Goal: Transaction & Acquisition: Subscribe to service/newsletter

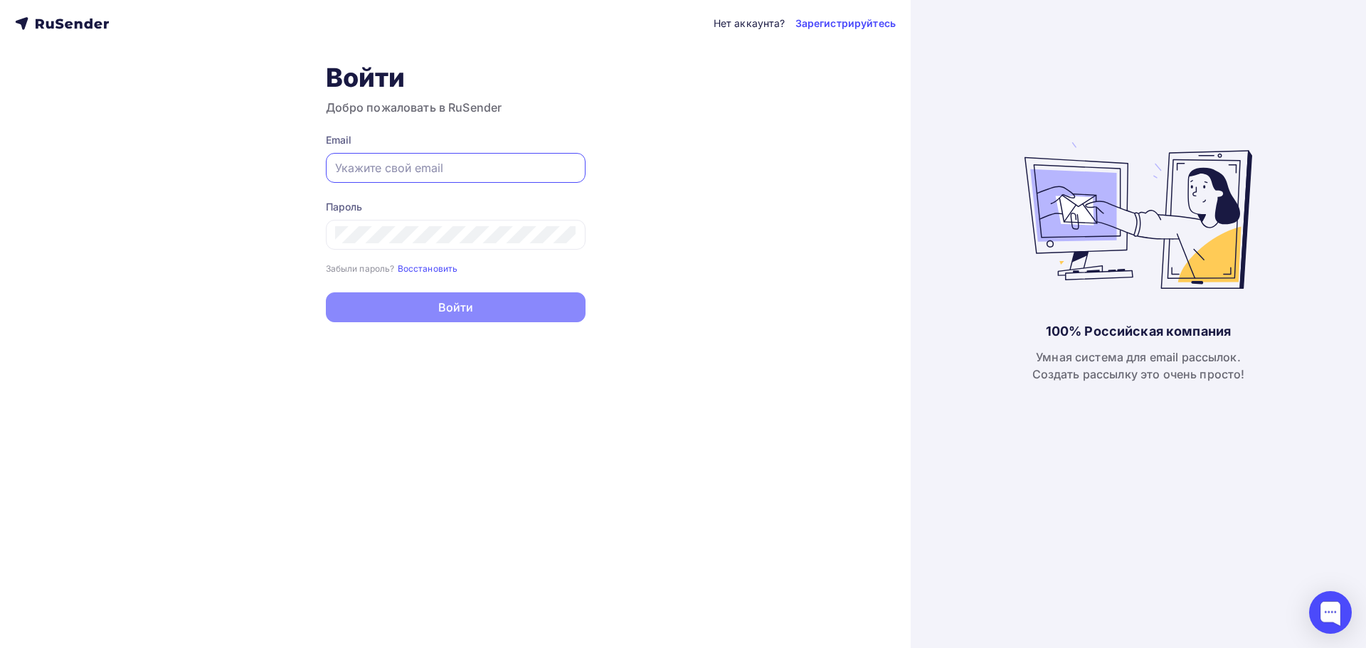
click at [429, 165] on input "text" at bounding box center [455, 167] width 241 height 17
paste input "[EMAIL_ADDRESS][DOMAIN_NAME]"
type input "[EMAIL_ADDRESS][DOMAIN_NAME]"
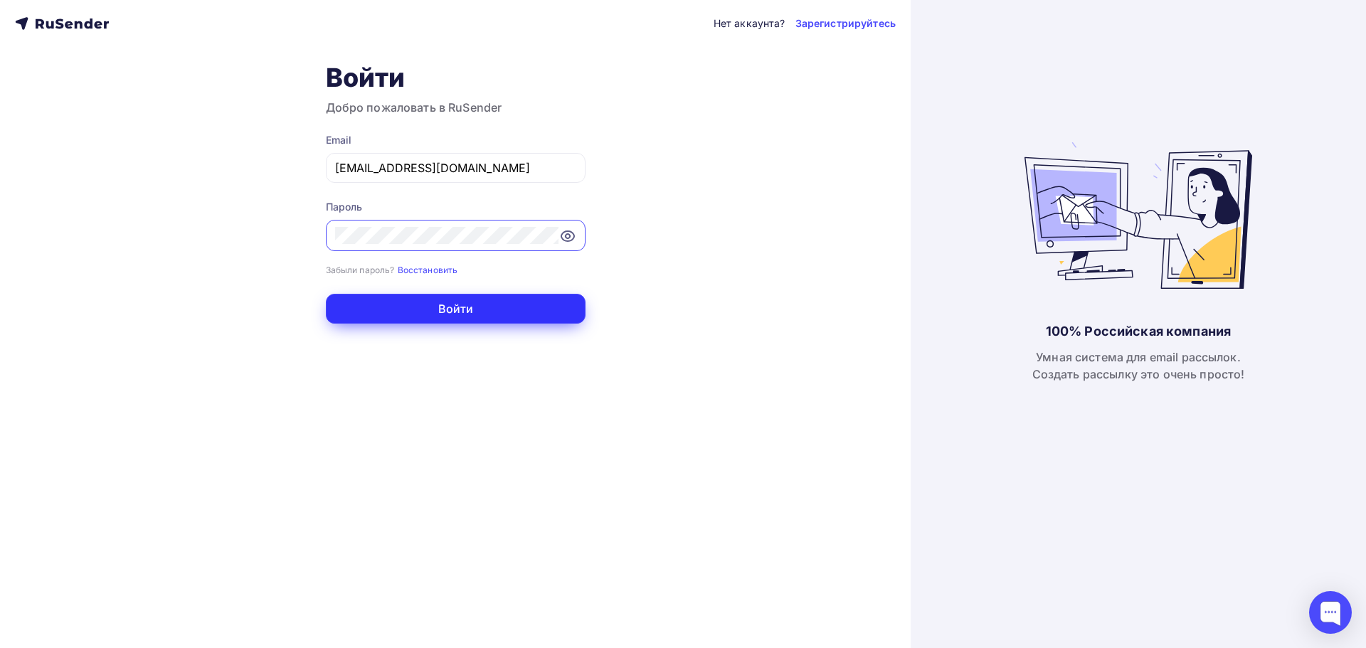
click at [425, 309] on button "Войти" at bounding box center [456, 309] width 260 height 30
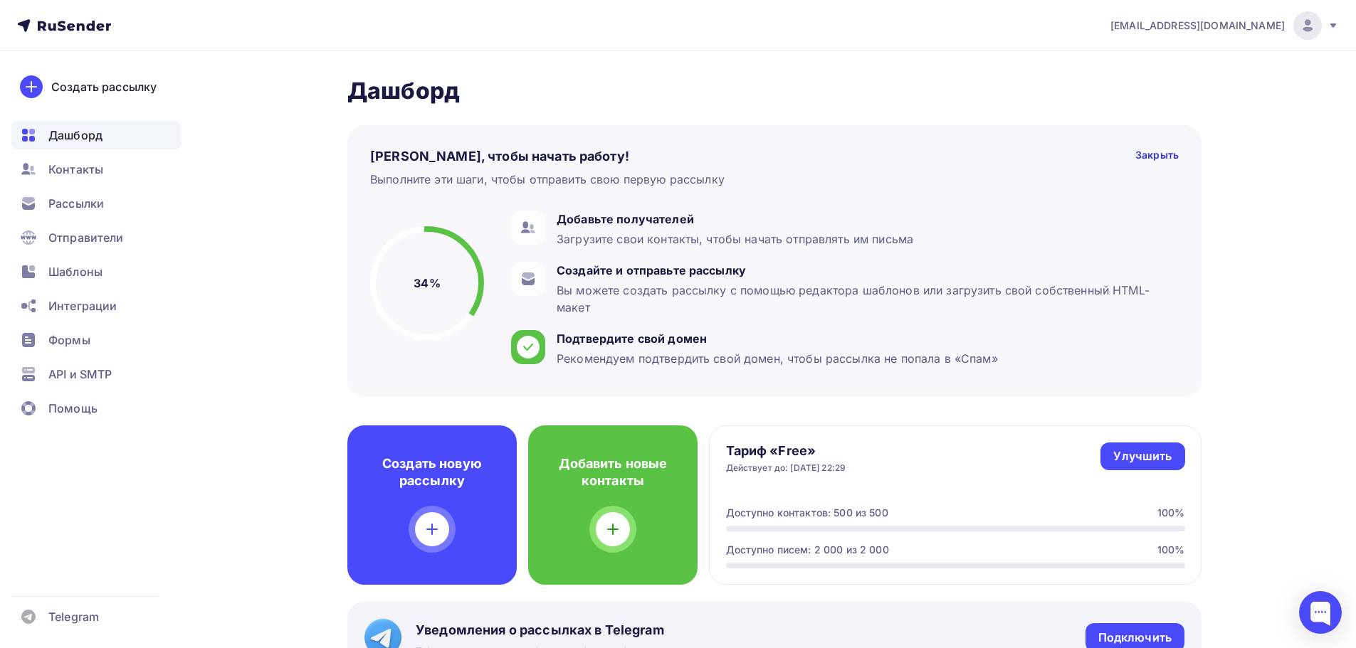
click at [1269, 27] on span "[EMAIL_ADDRESS][DOMAIN_NAME]" at bounding box center [1197, 26] width 174 height 14
click at [110, 223] on div "Отправители" at bounding box center [95, 237] width 169 height 28
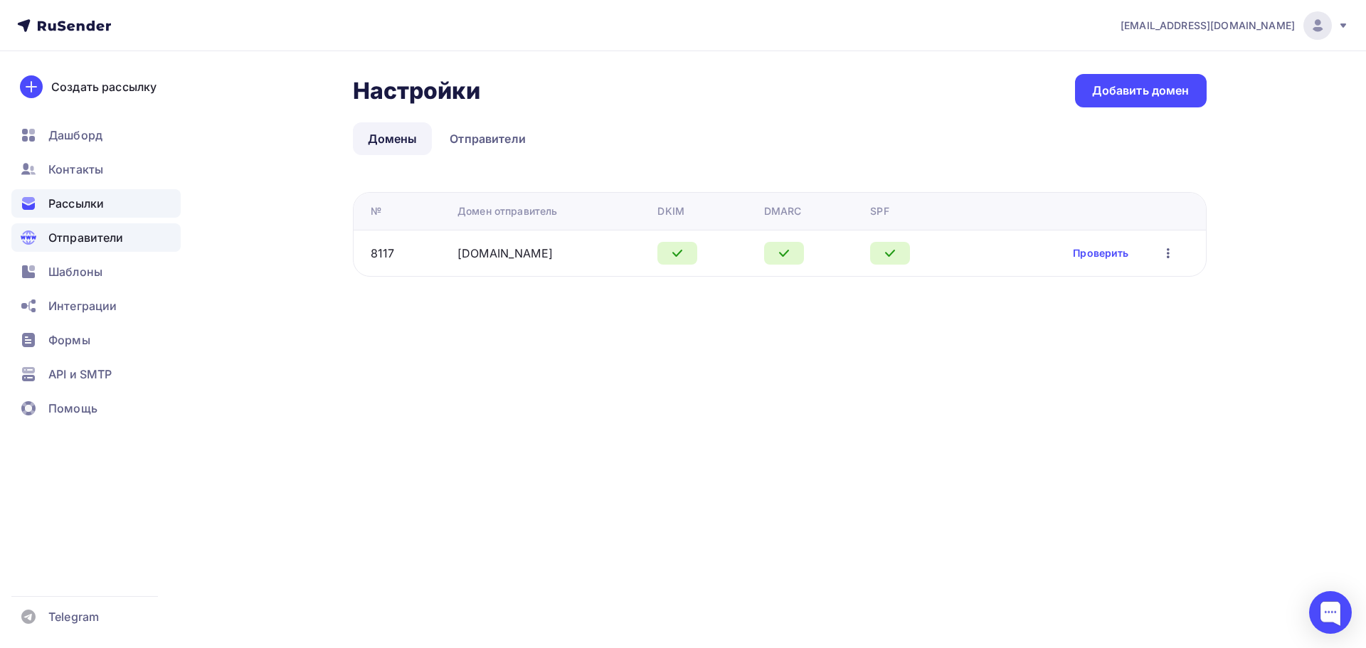
click at [68, 200] on span "Рассылки" at bounding box center [76, 203] width 56 height 17
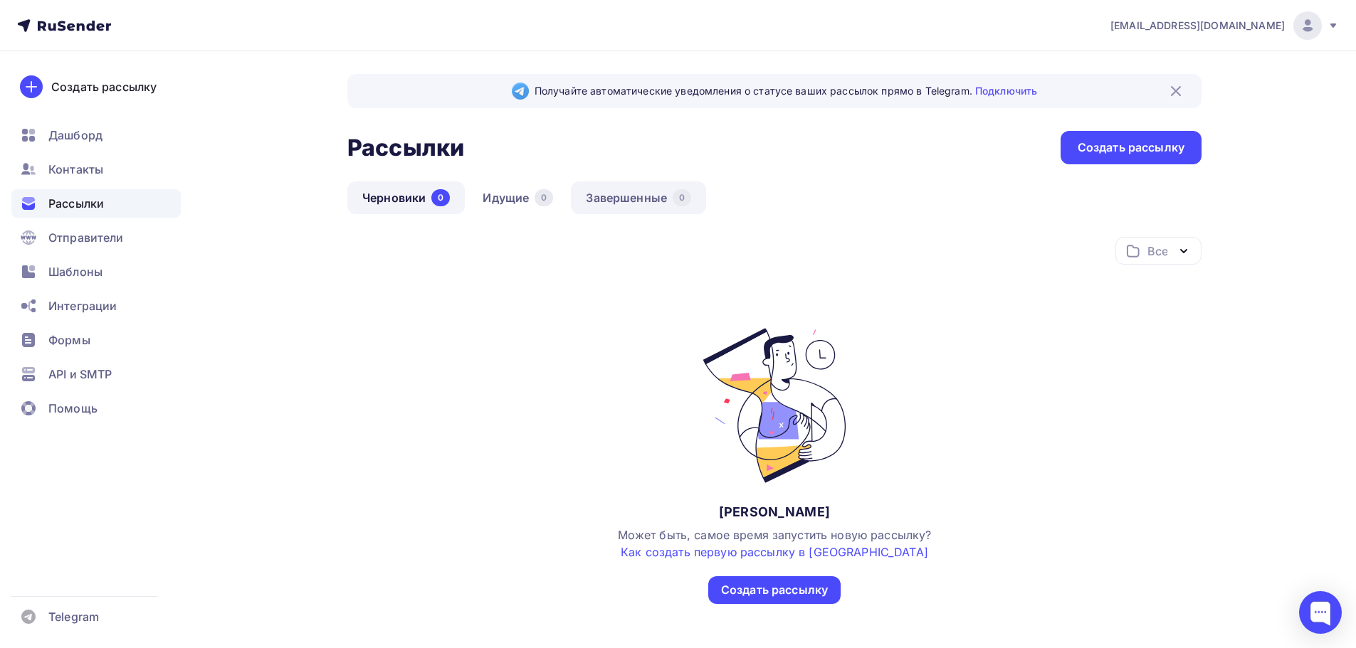
click at [598, 193] on link "Завершенные 0" at bounding box center [638, 197] width 135 height 33
click at [517, 200] on link "Идущие 0" at bounding box center [517, 197] width 100 height 33
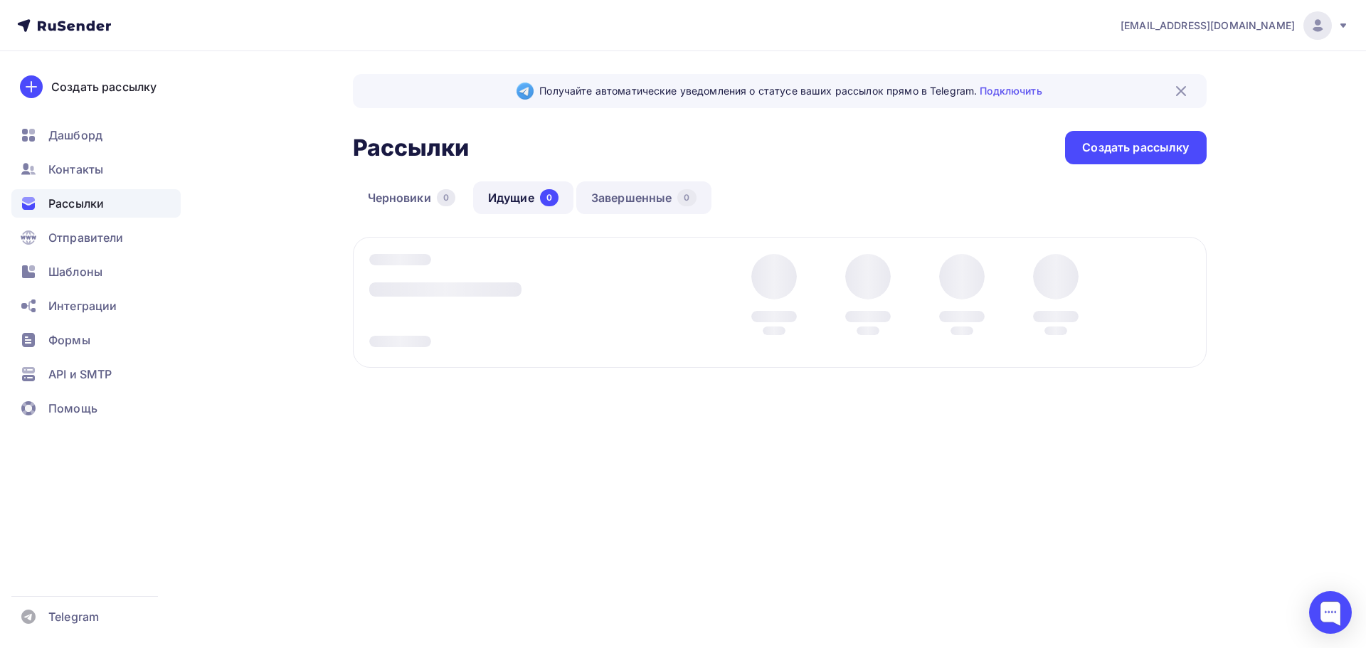
click at [619, 198] on link "Завершенные 0" at bounding box center [643, 197] width 135 height 33
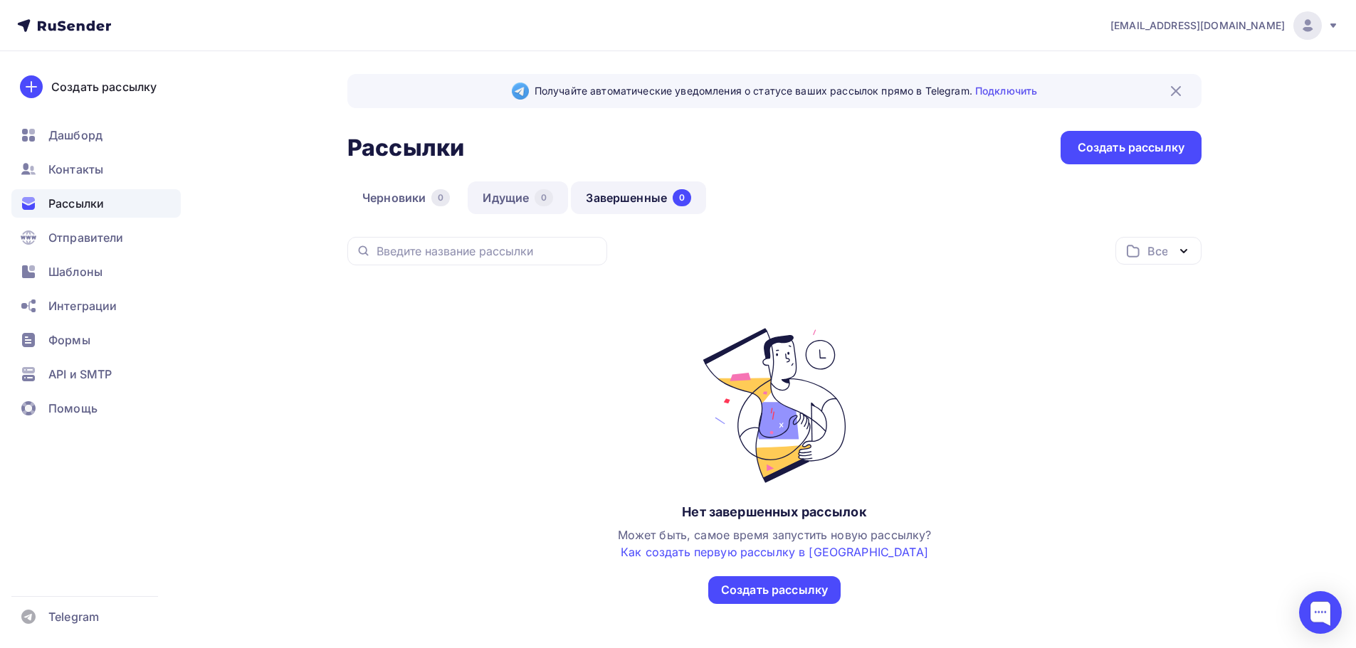
click at [545, 198] on div "0" at bounding box center [543, 197] width 19 height 17
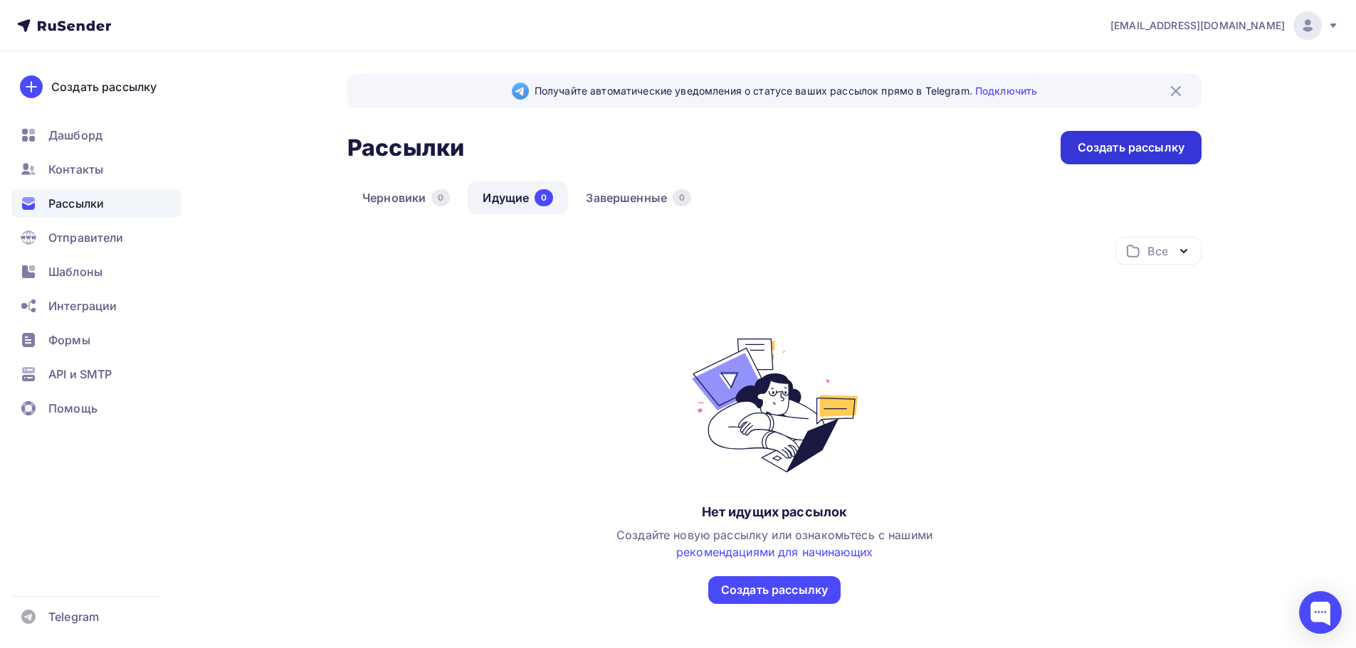
click at [1114, 142] on div "Создать рассылку" at bounding box center [1130, 147] width 107 height 16
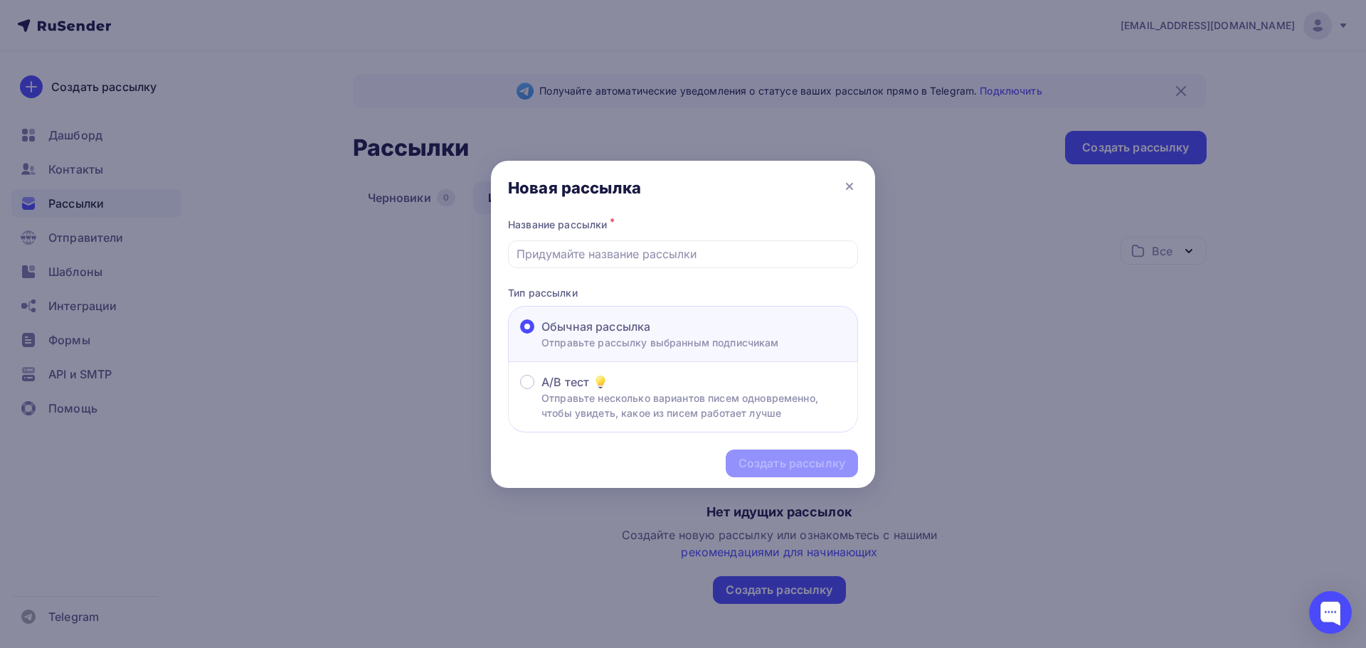
click at [695, 238] on div "Название рассылки *" at bounding box center [683, 241] width 350 height 53
click at [679, 260] on input "text" at bounding box center [684, 253] width 334 height 17
click at [670, 253] on input "Ф" at bounding box center [684, 253] width 334 height 17
type input "AI course"
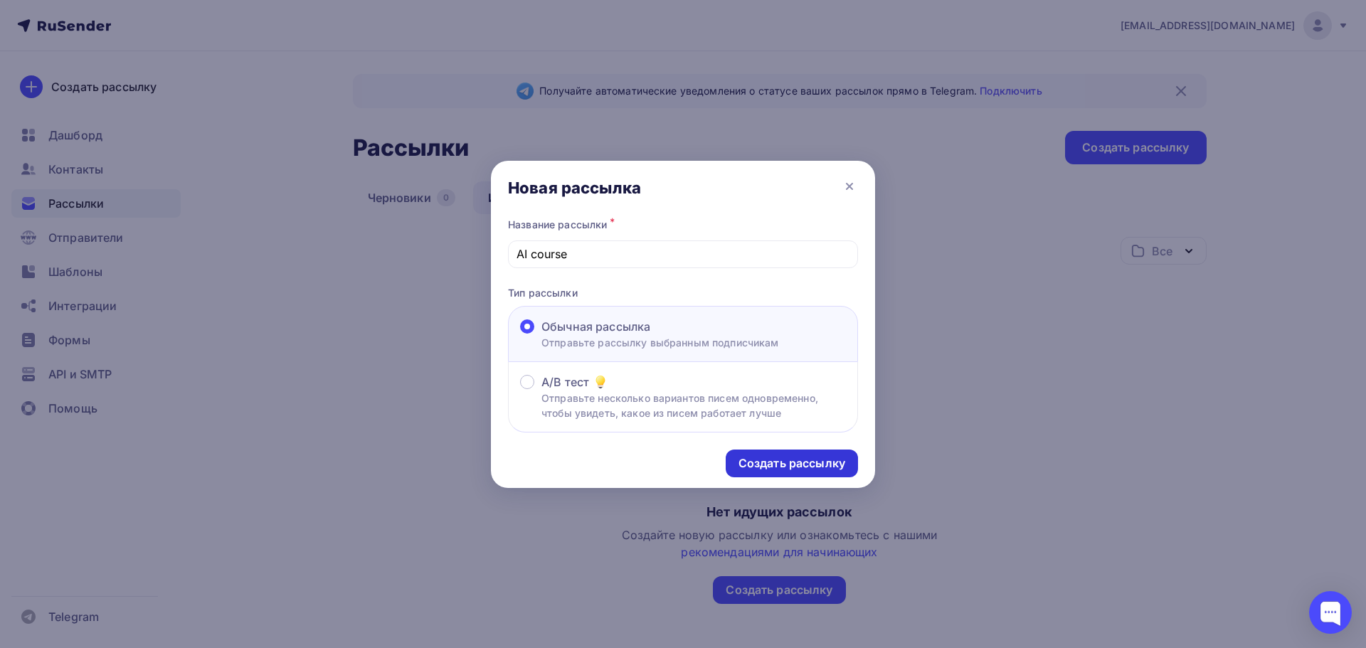
click at [820, 460] on div "Создать рассылку" at bounding box center [792, 463] width 107 height 16
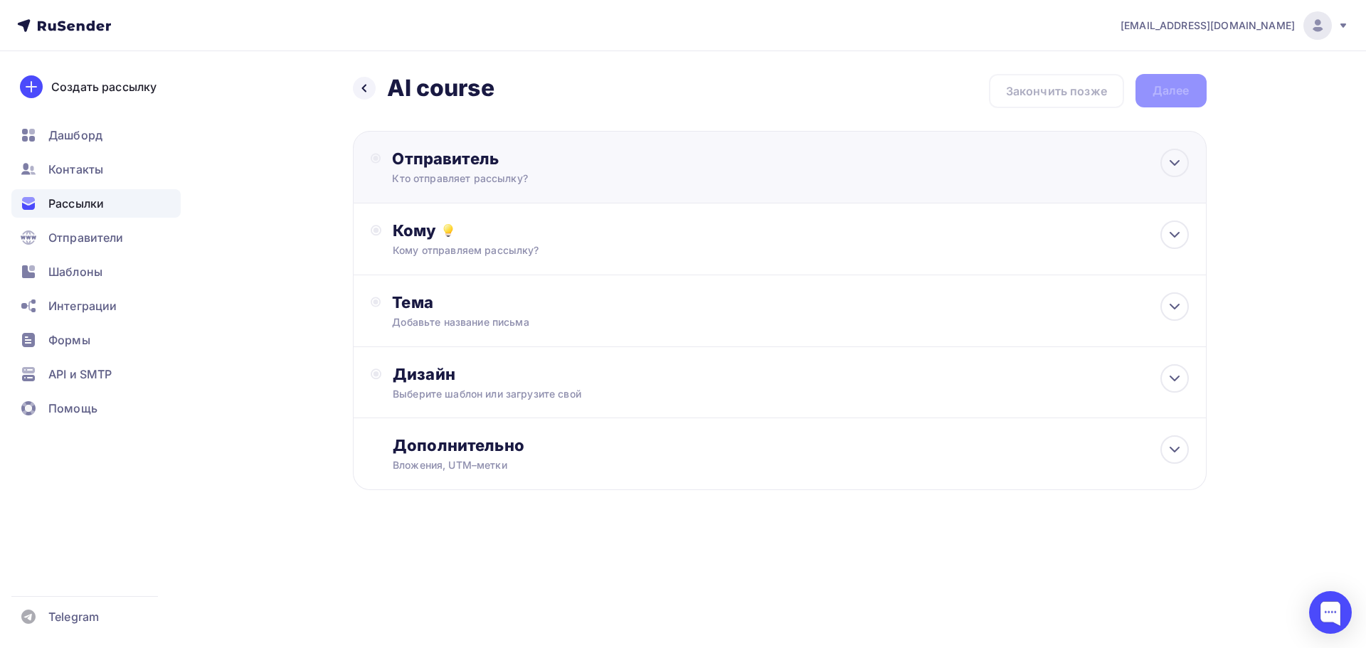
click at [487, 161] on div "Отправитель" at bounding box center [546, 159] width 308 height 20
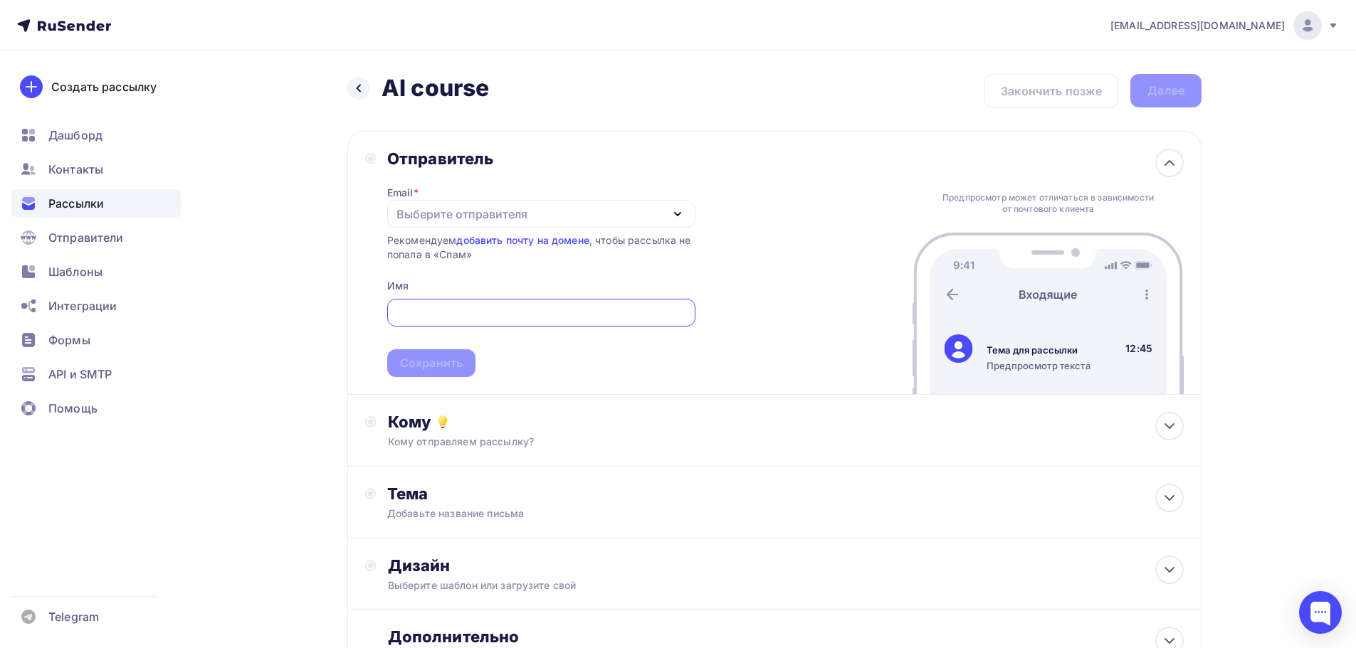
click at [453, 211] on div "Выберите отправителя" at bounding box center [461, 214] width 131 height 17
click at [471, 249] on div "info@rentber.com" at bounding box center [504, 256] width 200 height 17
click at [466, 311] on input "text" at bounding box center [541, 313] width 292 height 17
paste input "[DOMAIN_NAME]"
click at [468, 316] on input "[DOMAIN_NAME]" at bounding box center [541, 313] width 292 height 17
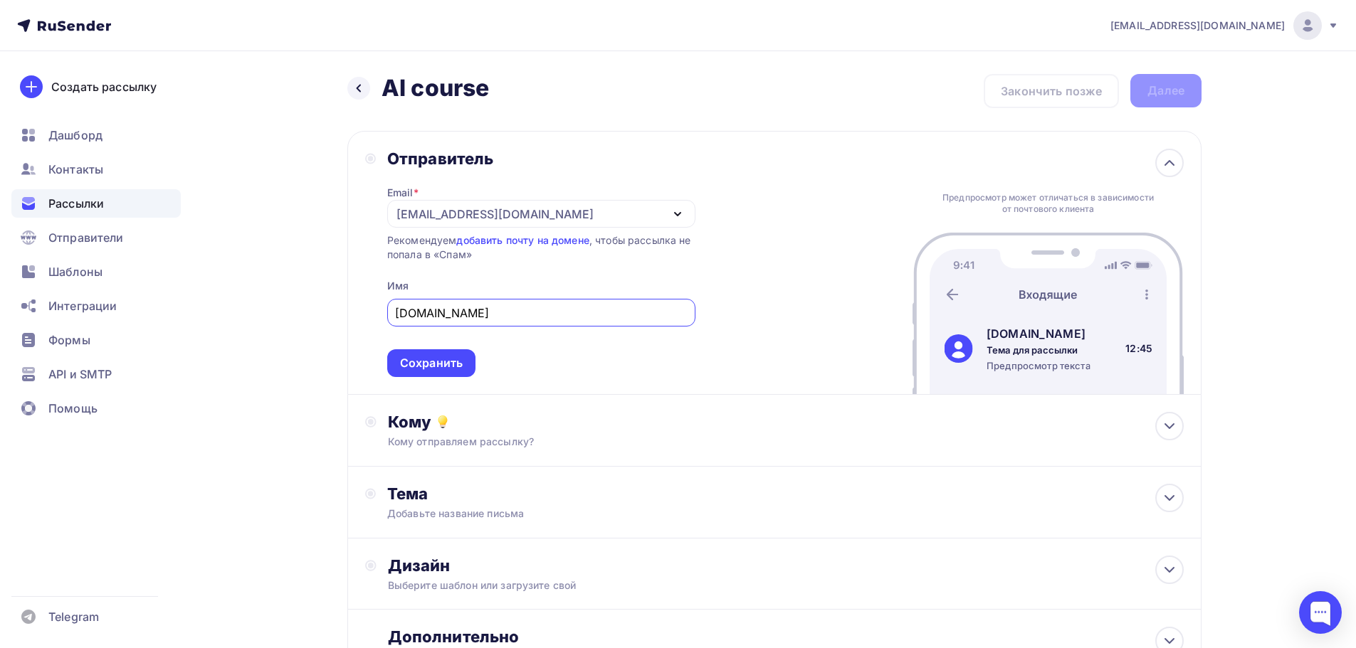
click at [468, 316] on input "[DOMAIN_NAME]" at bounding box center [541, 313] width 292 height 17
click at [512, 334] on span "rentber.com Сохранить" at bounding box center [541, 335] width 308 height 84
click at [464, 357] on div "Сохранить" at bounding box center [431, 363] width 88 height 28
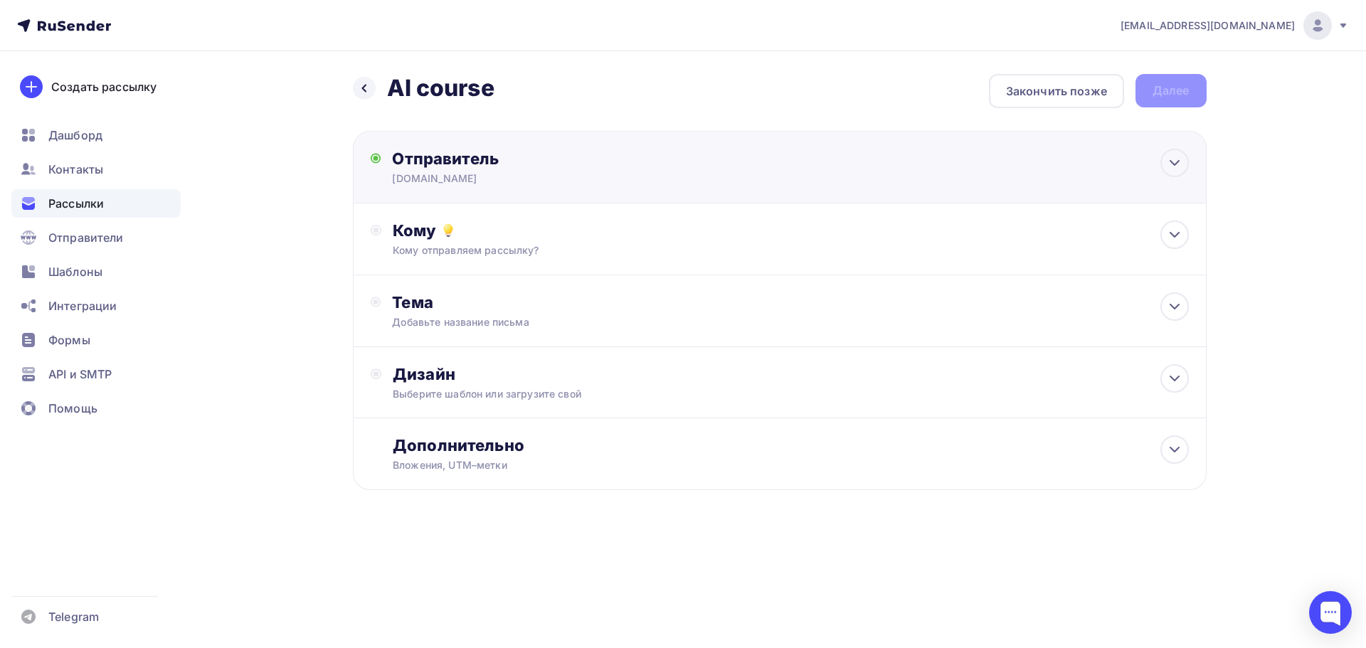
click at [487, 166] on div "Отправитель" at bounding box center [546, 159] width 308 height 20
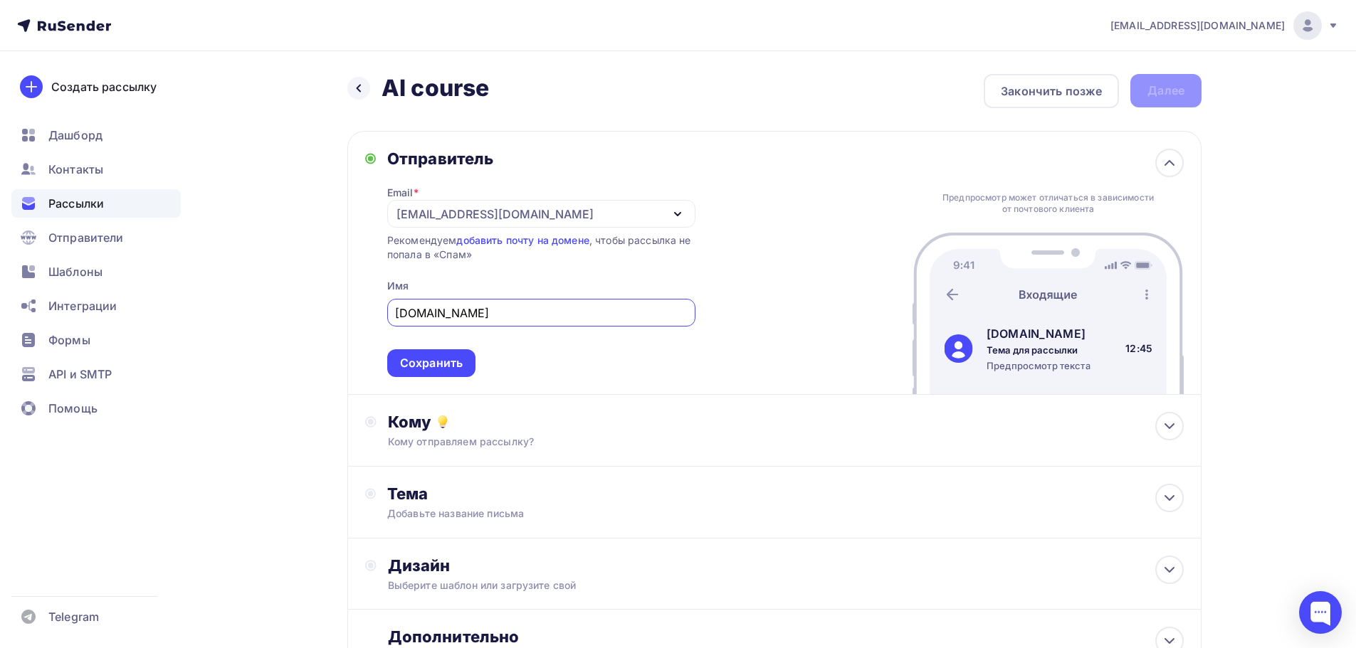
click at [524, 355] on span "rentber.com Сохранить" at bounding box center [541, 335] width 308 height 84
click at [480, 323] on div "[DOMAIN_NAME]" at bounding box center [541, 313] width 308 height 28
click at [496, 288] on div "Email * info@rentber.com info@rentber.com Добавить отправителя Рекомендуем доба…" at bounding box center [541, 273] width 308 height 208
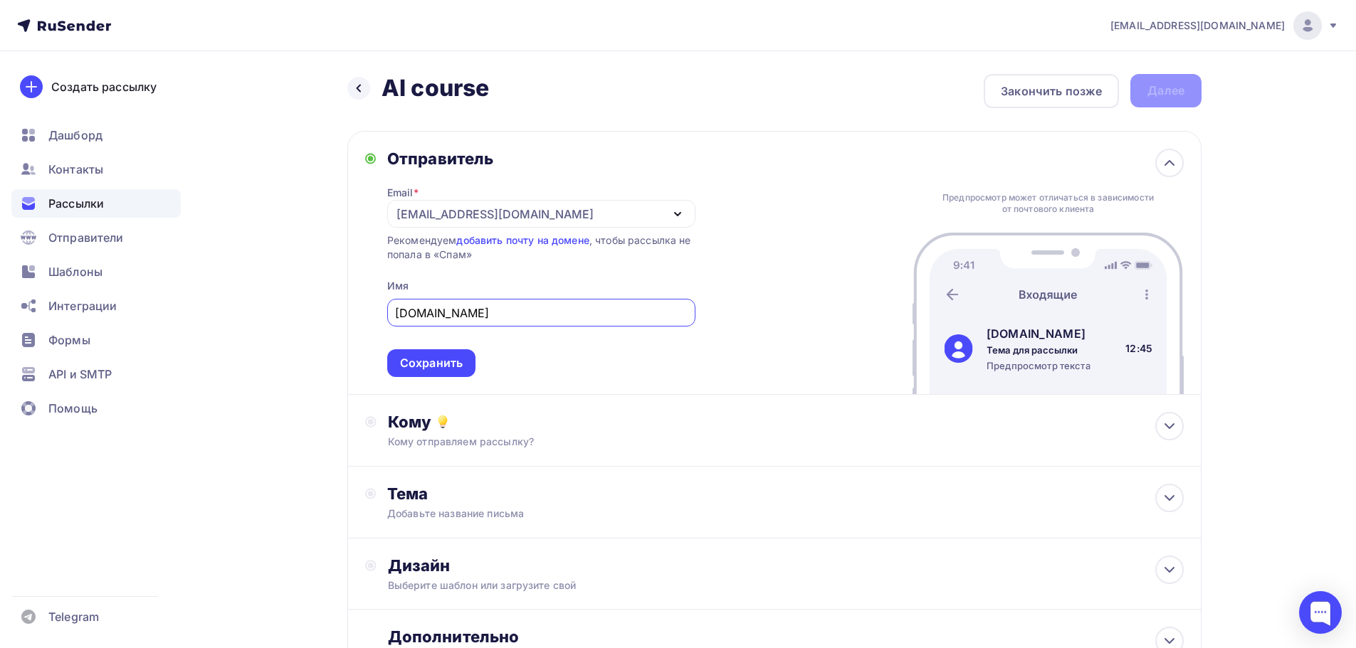
click at [494, 307] on input "[DOMAIN_NAME]" at bounding box center [541, 313] width 292 height 17
click at [431, 316] on input "Online Course" at bounding box center [541, 313] width 292 height 17
click at [453, 320] on input "Online-Course" at bounding box center [541, 313] width 292 height 17
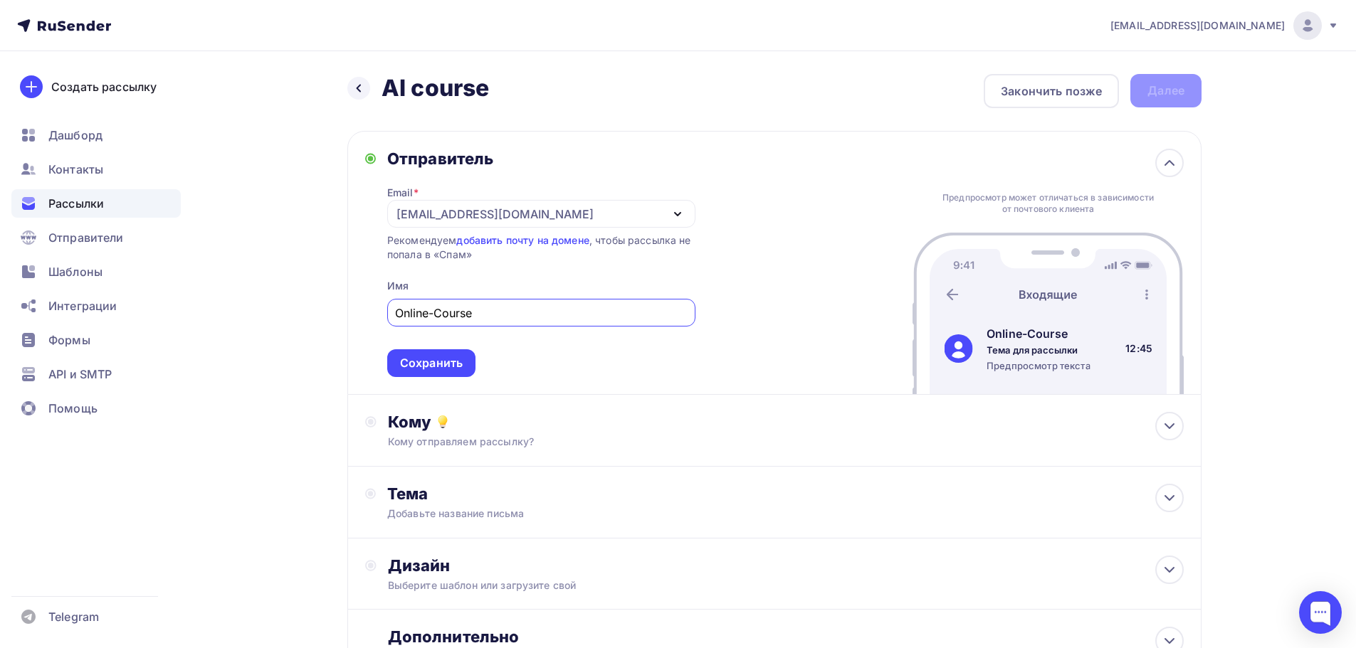
paste input "Courses"
type input "Online Courses"
click at [450, 363] on div "Сохранить" at bounding box center [431, 363] width 63 height 16
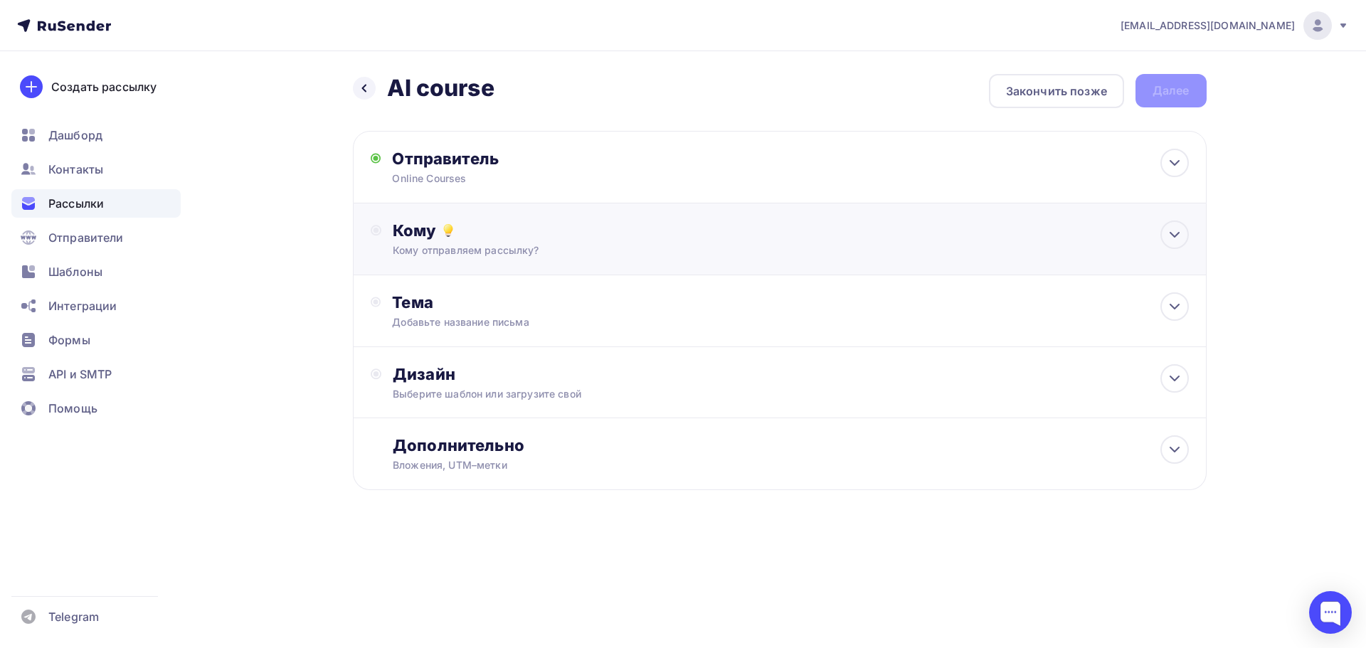
click at [561, 226] on div "Кому" at bounding box center [791, 231] width 796 height 20
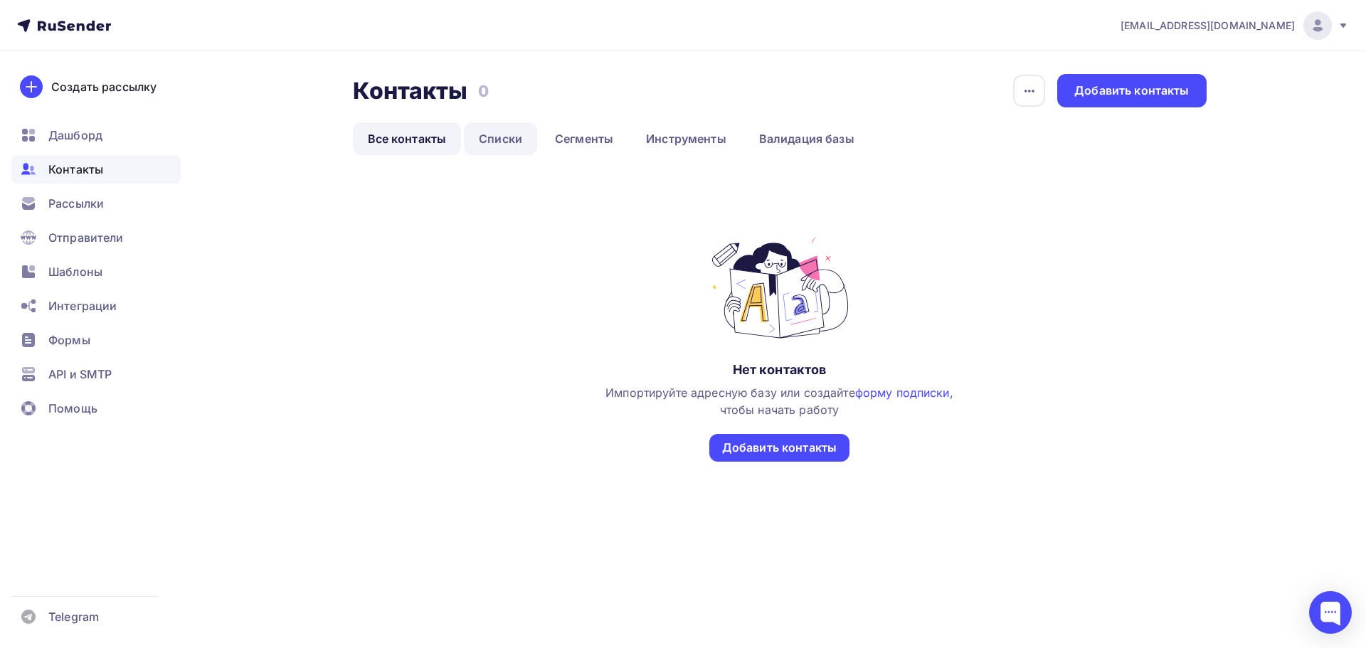
click at [503, 129] on link "Списки" at bounding box center [500, 138] width 73 height 33
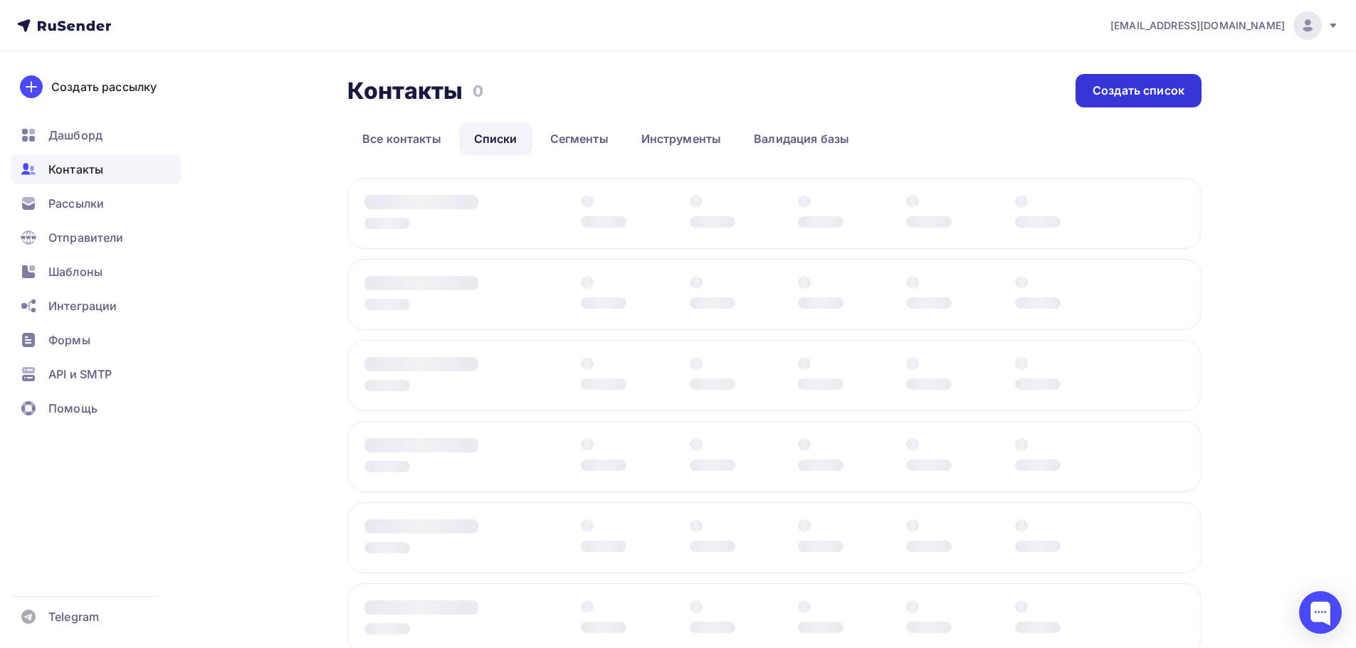
click at [1158, 90] on div "Создать список" at bounding box center [1138, 91] width 92 height 16
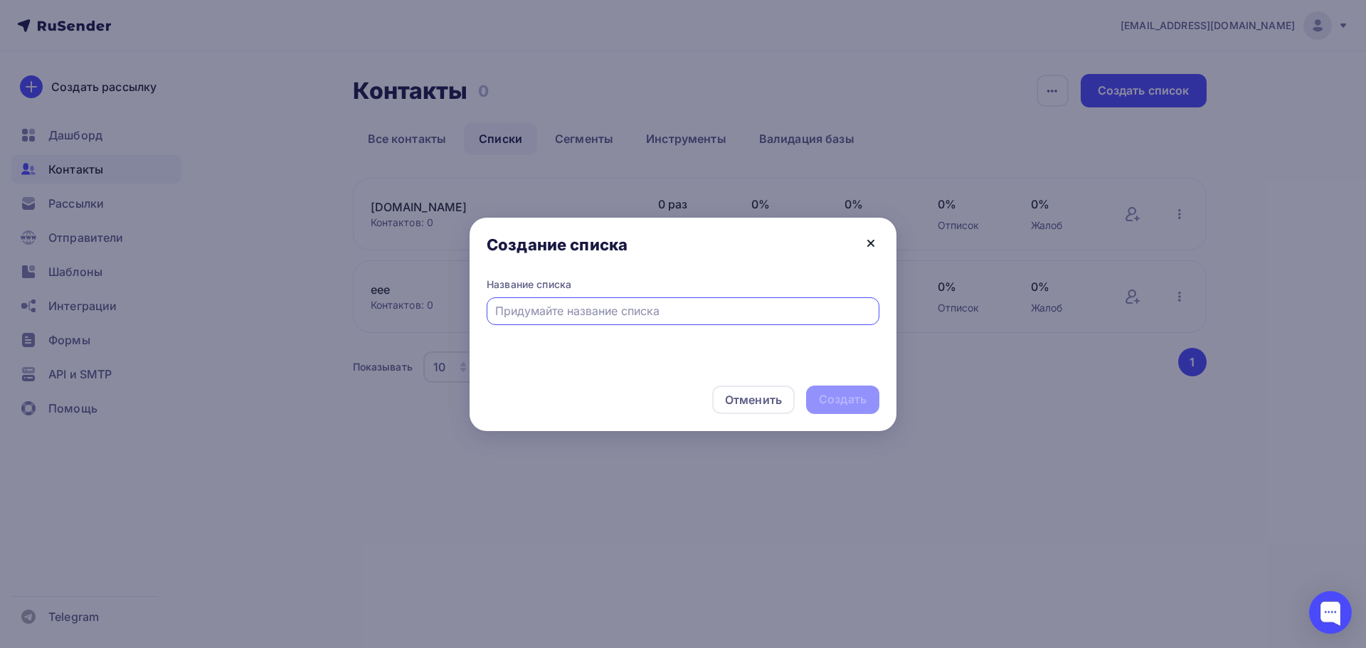
click at [866, 245] on icon at bounding box center [870, 243] width 17 height 17
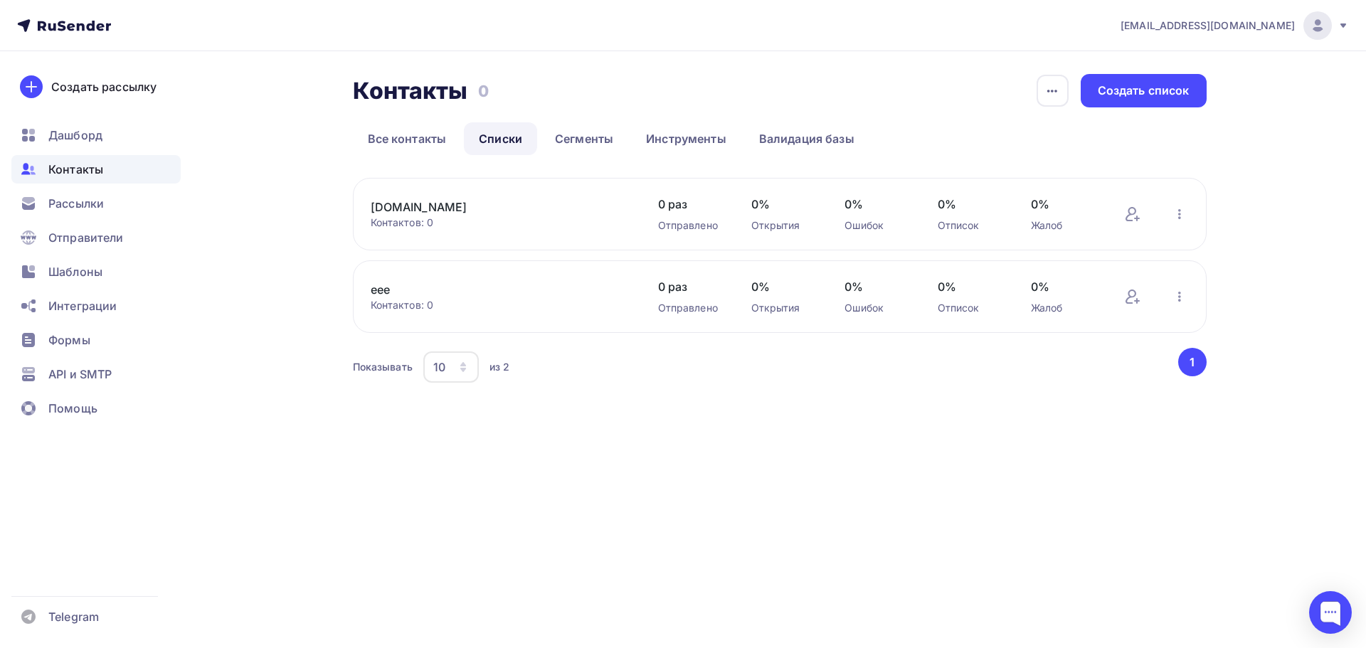
click at [1188, 293] on button "button" at bounding box center [1180, 296] width 19 height 19
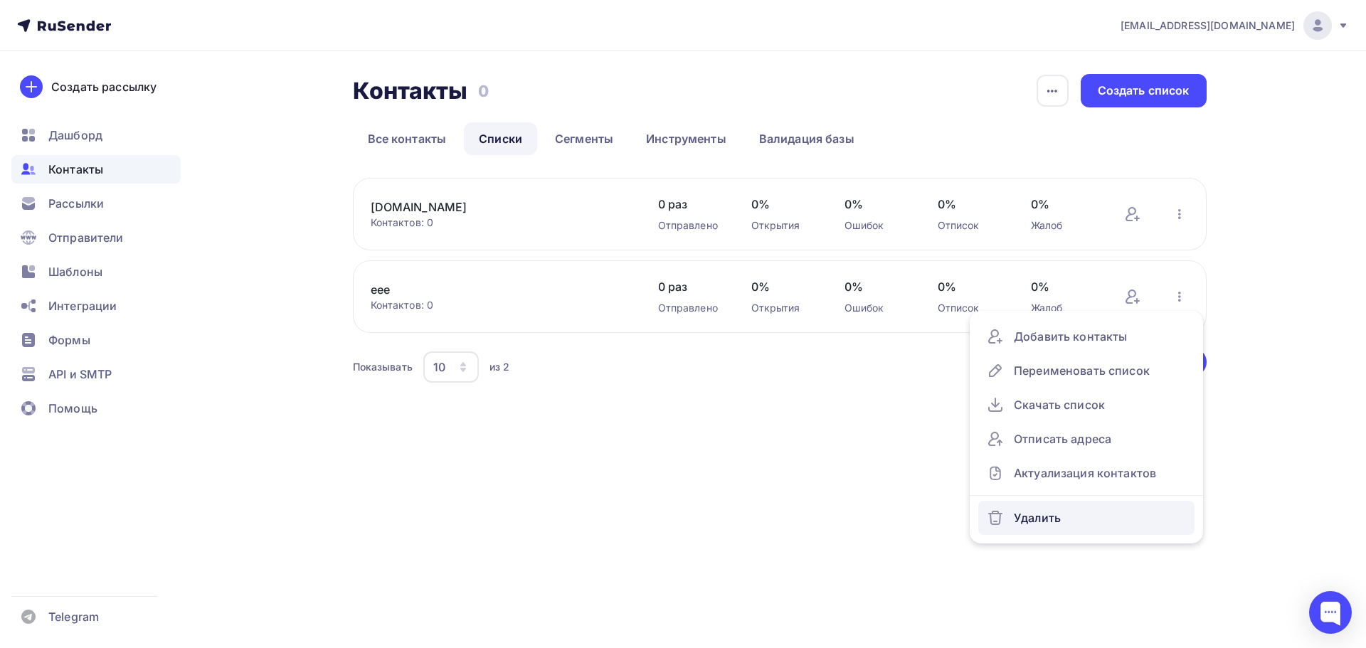
click at [1021, 520] on div "Удалить" at bounding box center [1086, 518] width 199 height 23
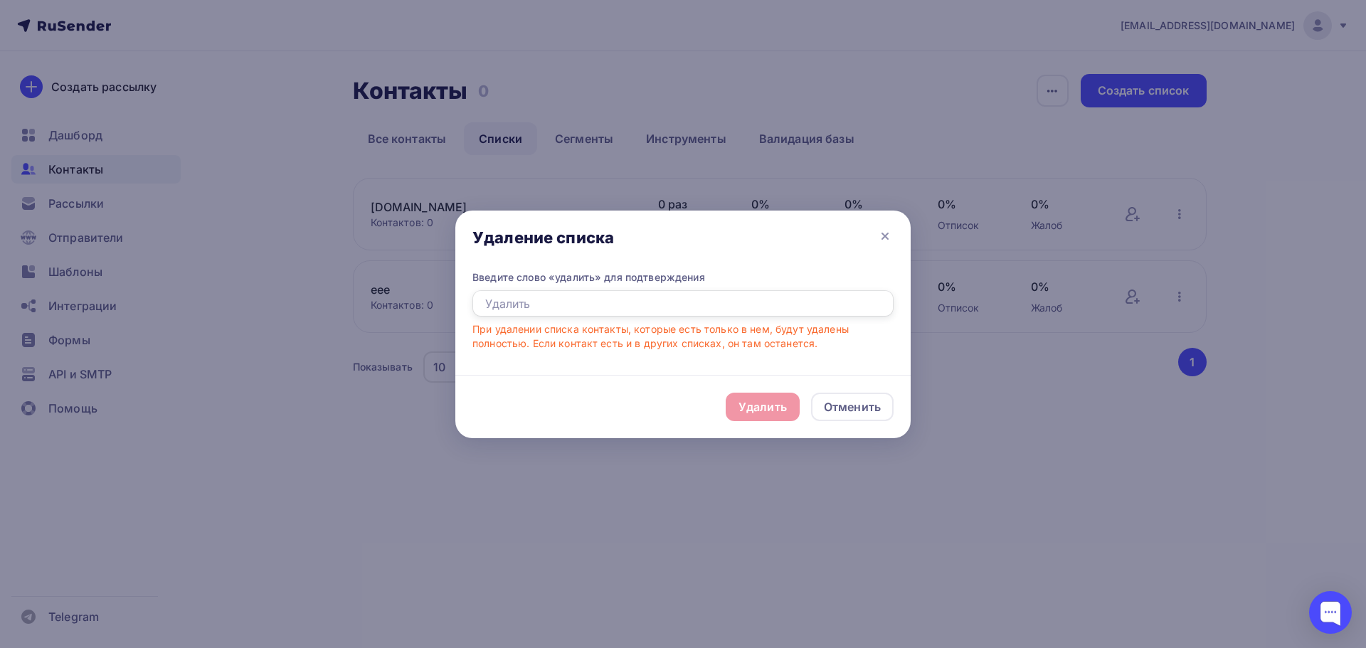
click at [573, 305] on input "text" at bounding box center [682, 303] width 421 height 27
type input "e"
type input "удалить"
click at [762, 405] on div "Удалить" at bounding box center [763, 406] width 48 height 17
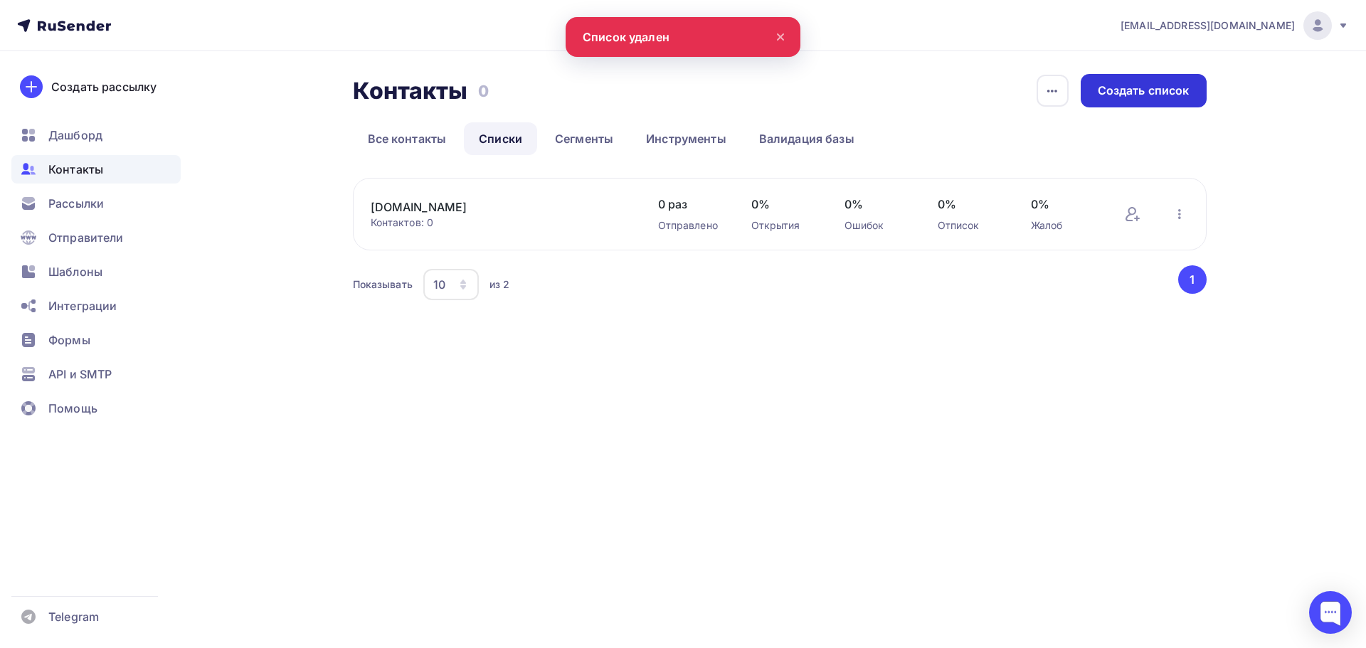
click at [1143, 106] on div "Создать список" at bounding box center [1144, 90] width 126 height 33
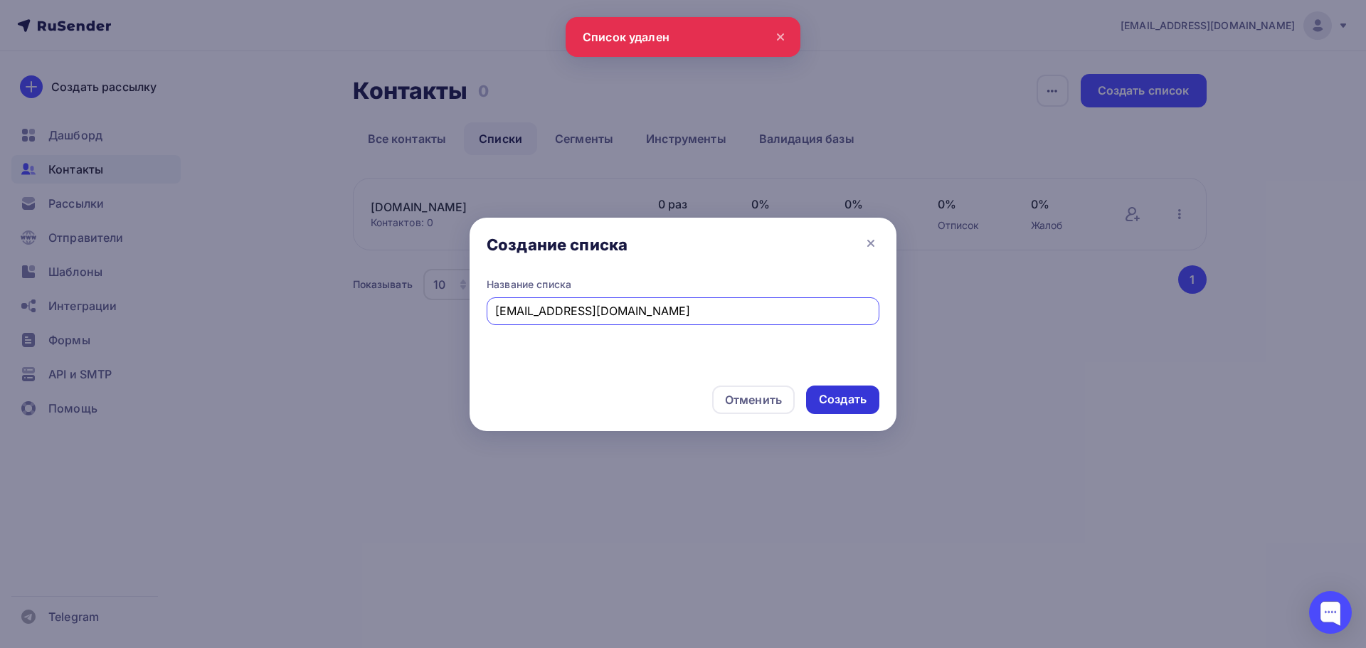
type input "[EMAIL_ADDRESS][DOMAIN_NAME]"
click at [850, 404] on div "Создать" at bounding box center [843, 399] width 48 height 16
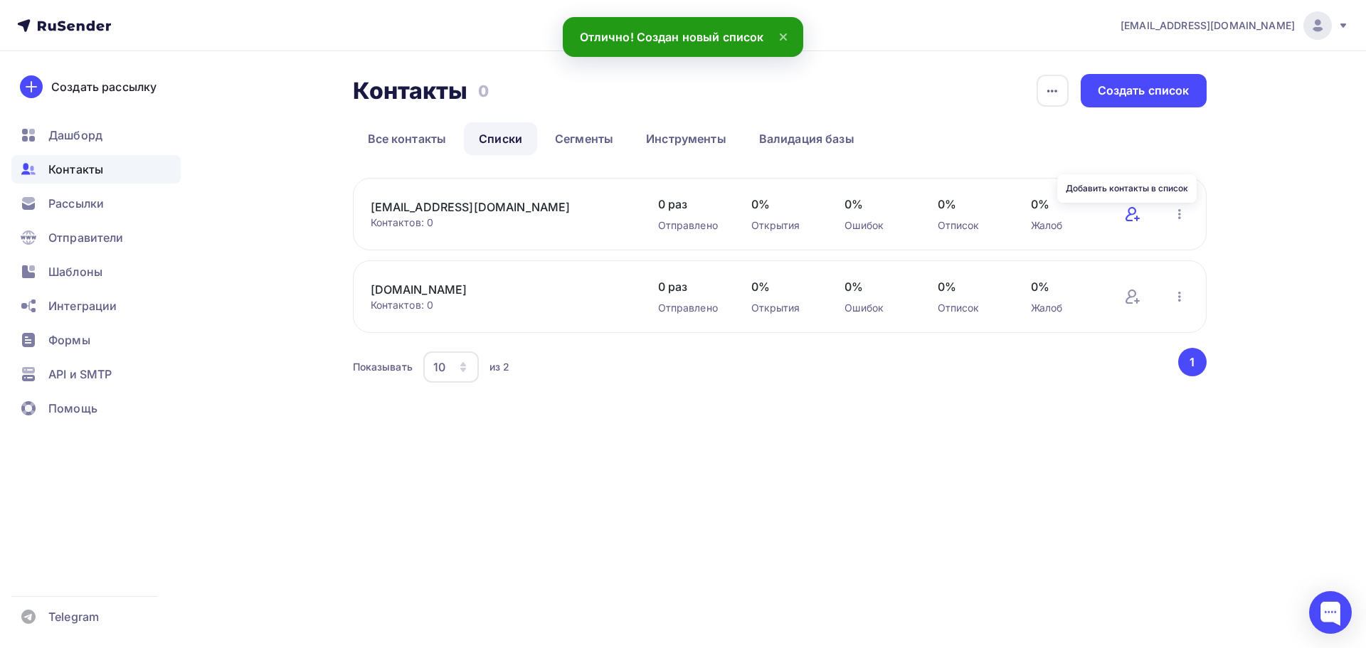
click at [1128, 215] on icon at bounding box center [1132, 214] width 17 height 17
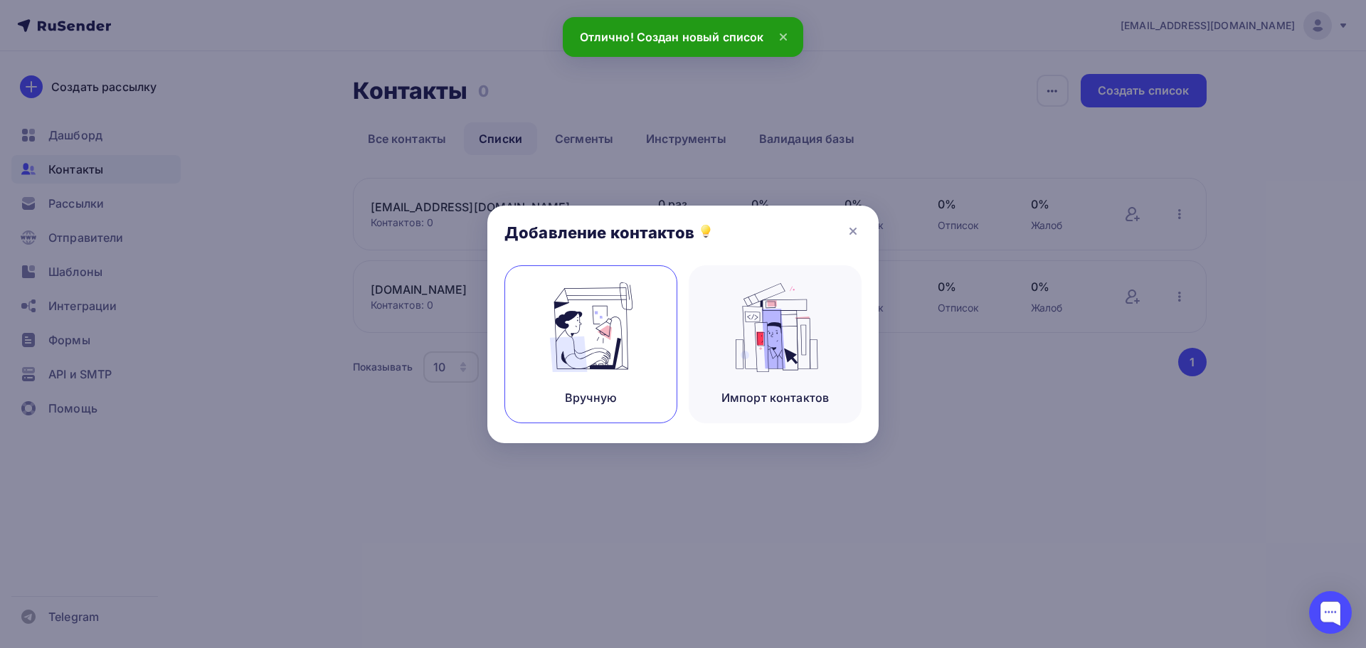
click at [581, 317] on img at bounding box center [591, 327] width 95 height 90
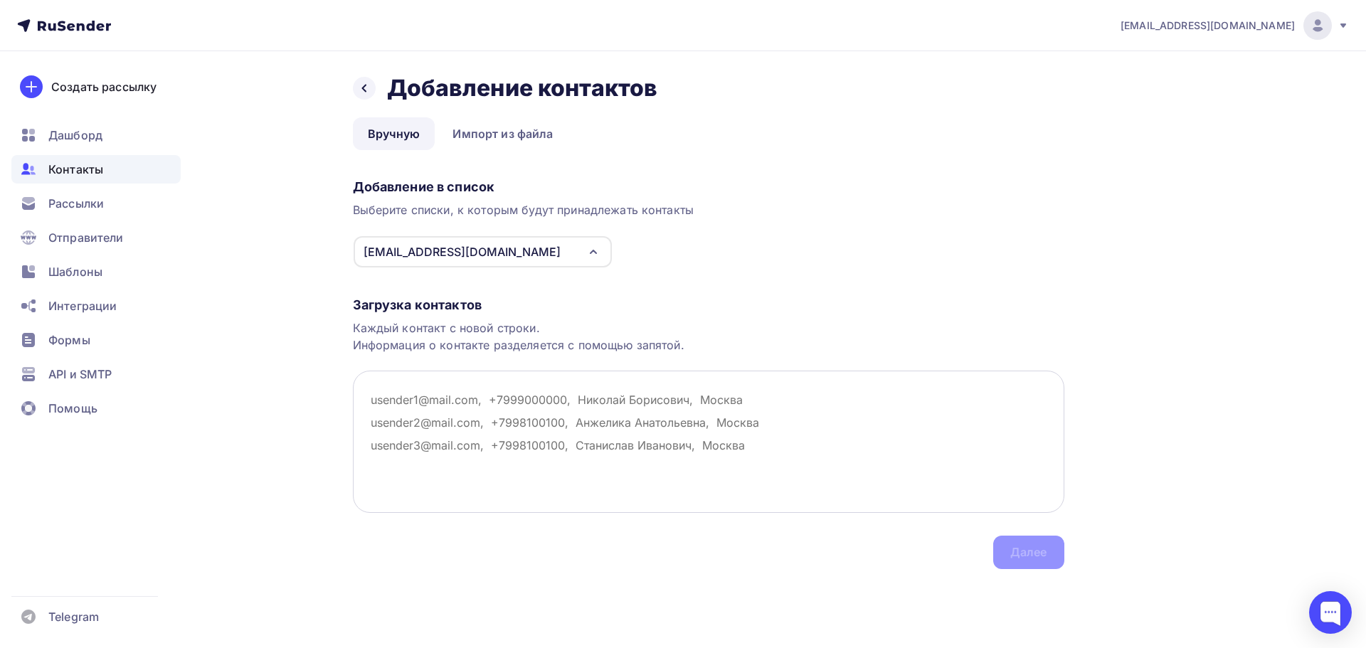
click at [489, 430] on textarea at bounding box center [709, 442] width 712 height 142
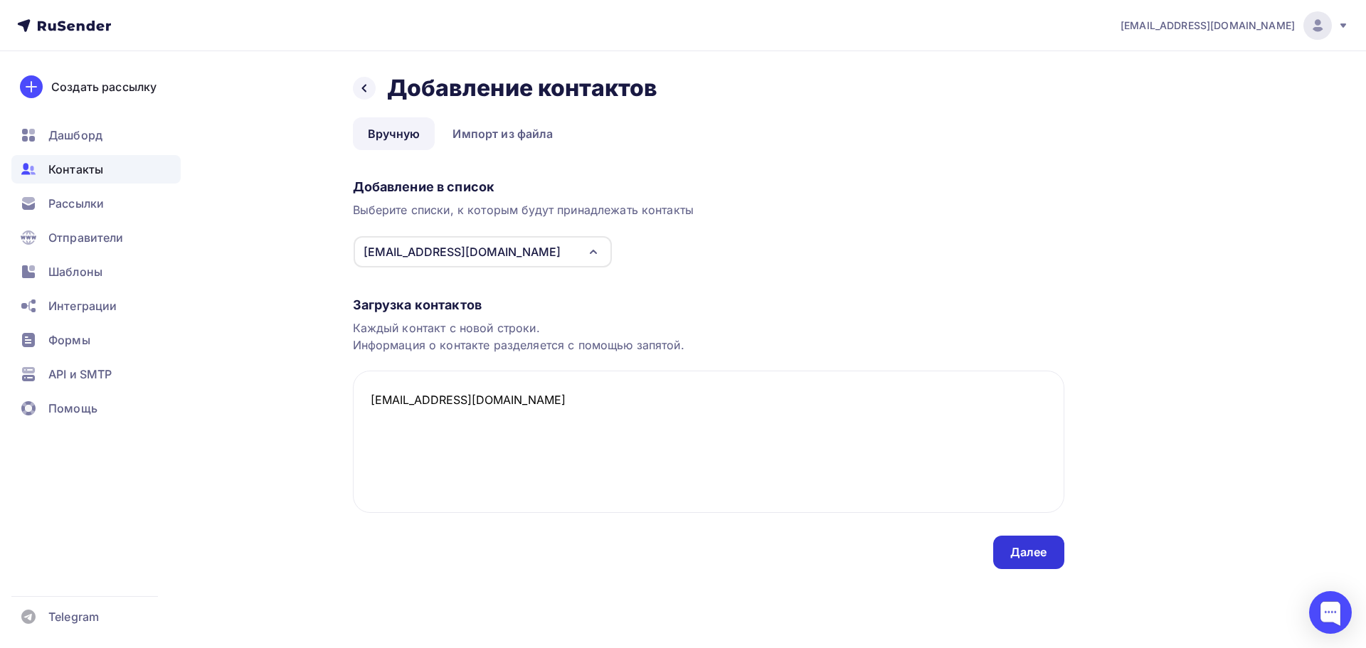
type textarea "[EMAIL_ADDRESS][DOMAIN_NAME]"
click at [1040, 554] on div "Далее" at bounding box center [1028, 552] width 37 height 16
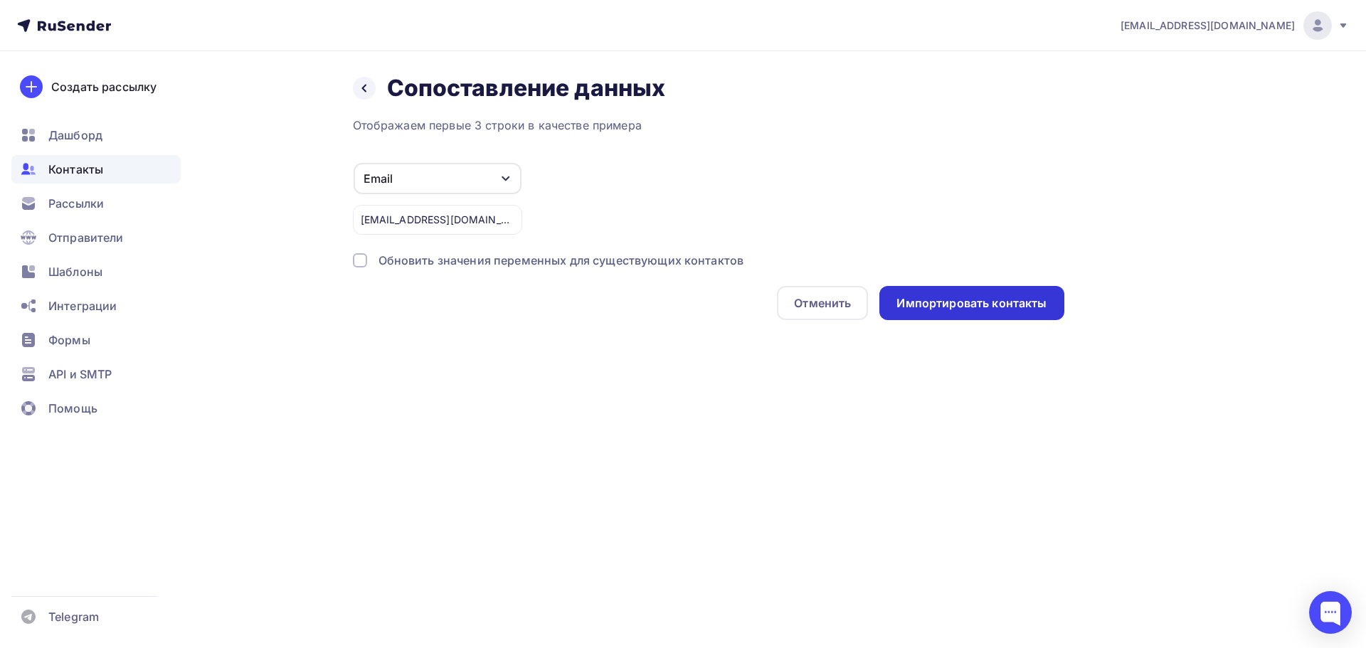
click at [958, 287] on div "Импортировать контакты" at bounding box center [971, 303] width 184 height 34
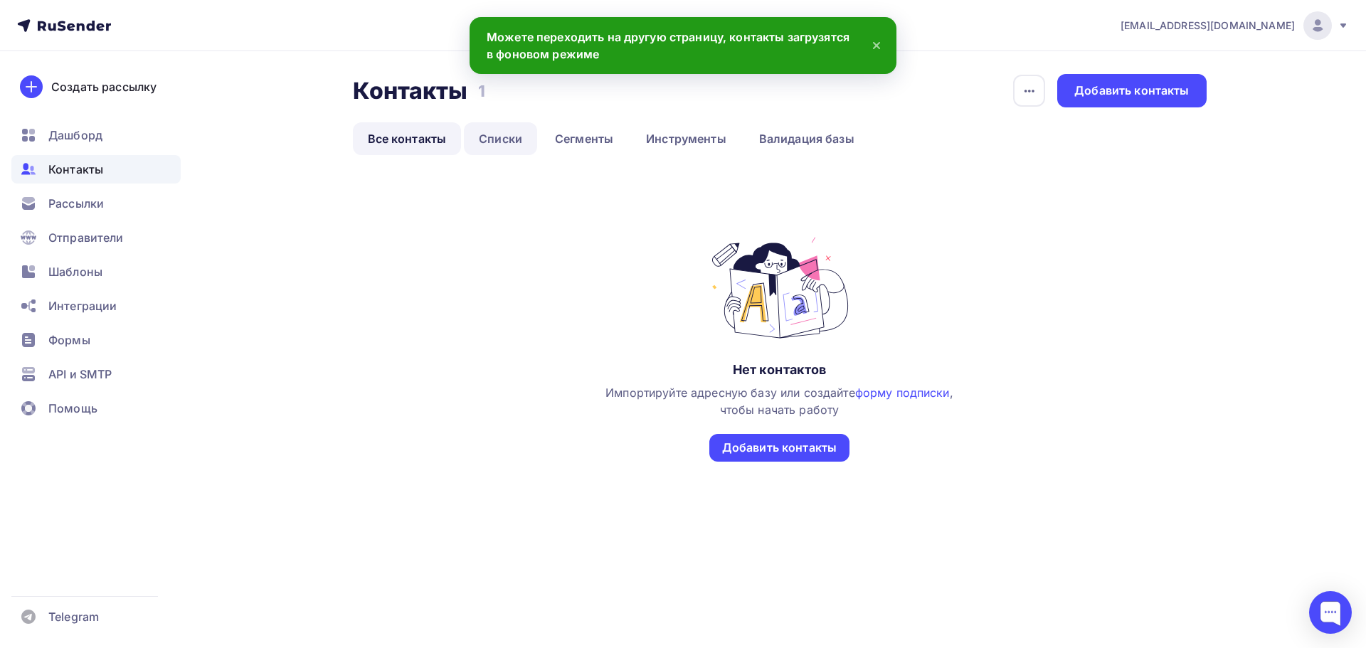
click at [499, 148] on link "Списки" at bounding box center [500, 138] width 73 height 33
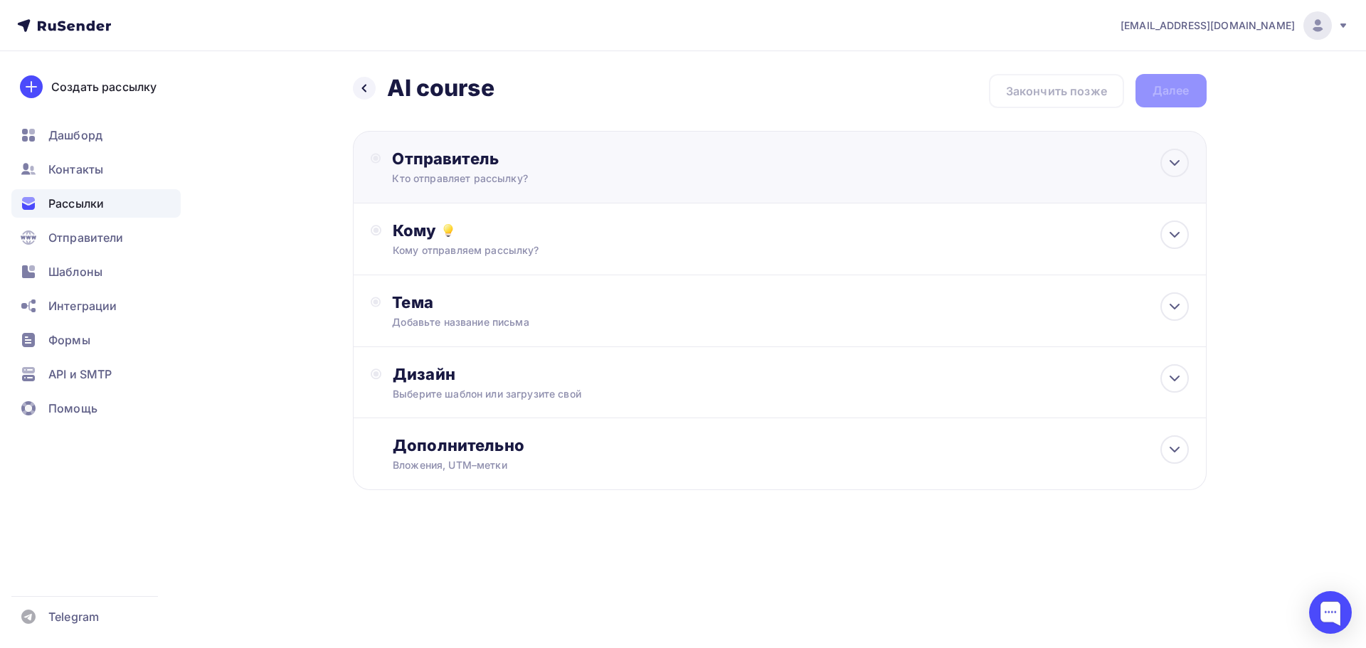
click at [485, 178] on div "Кто отправляет рассылку?" at bounding box center [531, 178] width 278 height 14
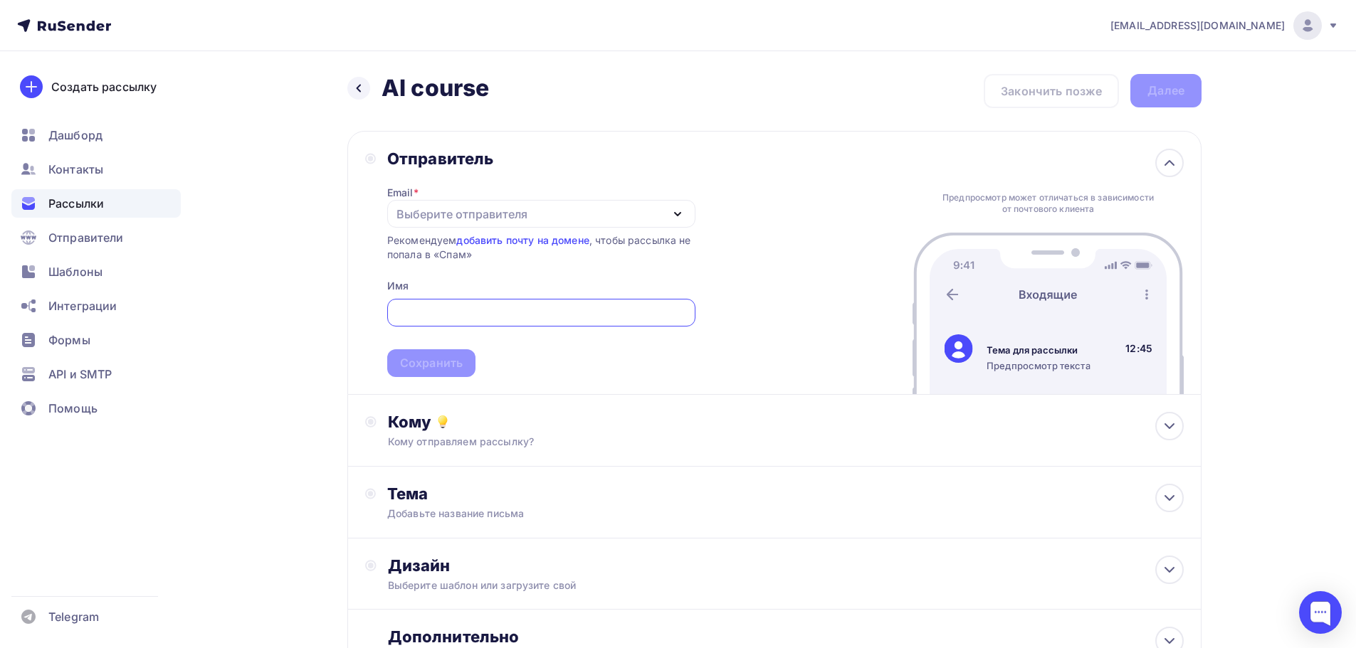
click at [443, 208] on div "Выберите отправителя" at bounding box center [461, 214] width 131 height 17
click at [450, 252] on div "info@rentber.com" at bounding box center [504, 256] width 200 height 17
click at [445, 321] on input "text" at bounding box center [541, 313] width 292 height 17
paste input "Online Courses"
click at [475, 316] on input "Online Courses" at bounding box center [541, 313] width 292 height 17
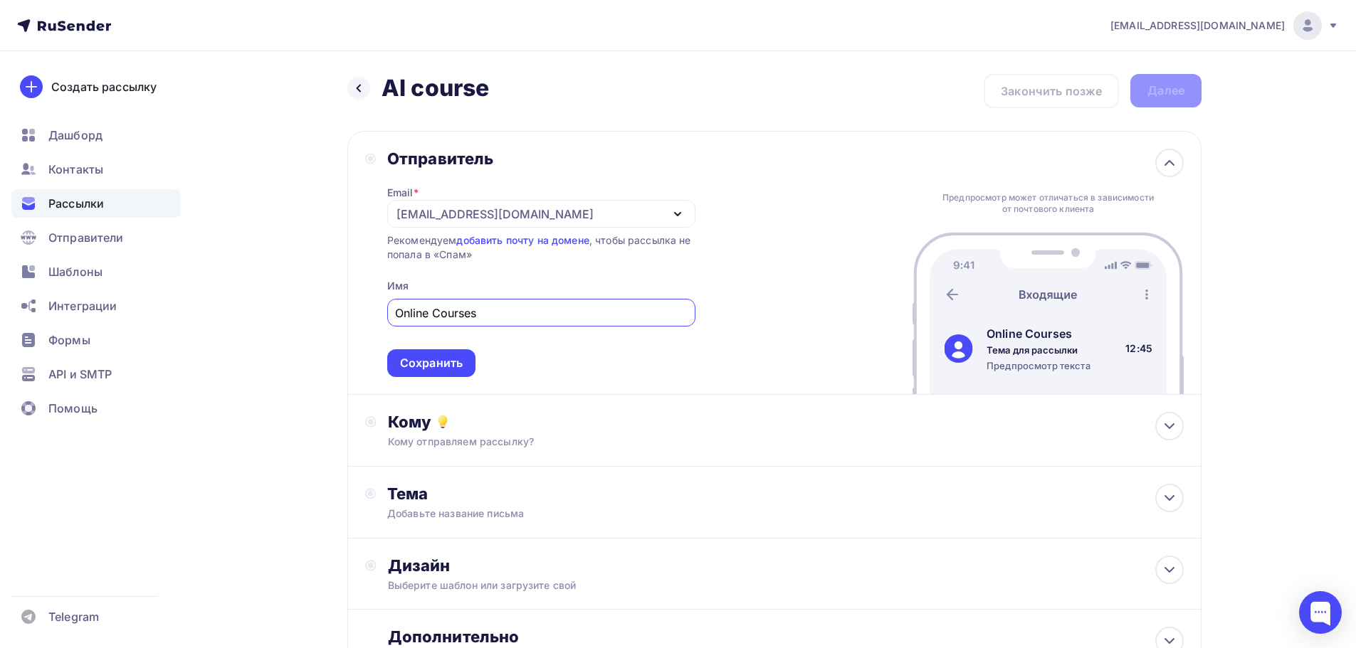
paste input "Online Courses"
click at [436, 348] on span "Online CoursesOnline Courses Сохранить" at bounding box center [541, 335] width 308 height 84
click at [464, 307] on input "Online CoursesOnline Courses" at bounding box center [541, 313] width 292 height 17
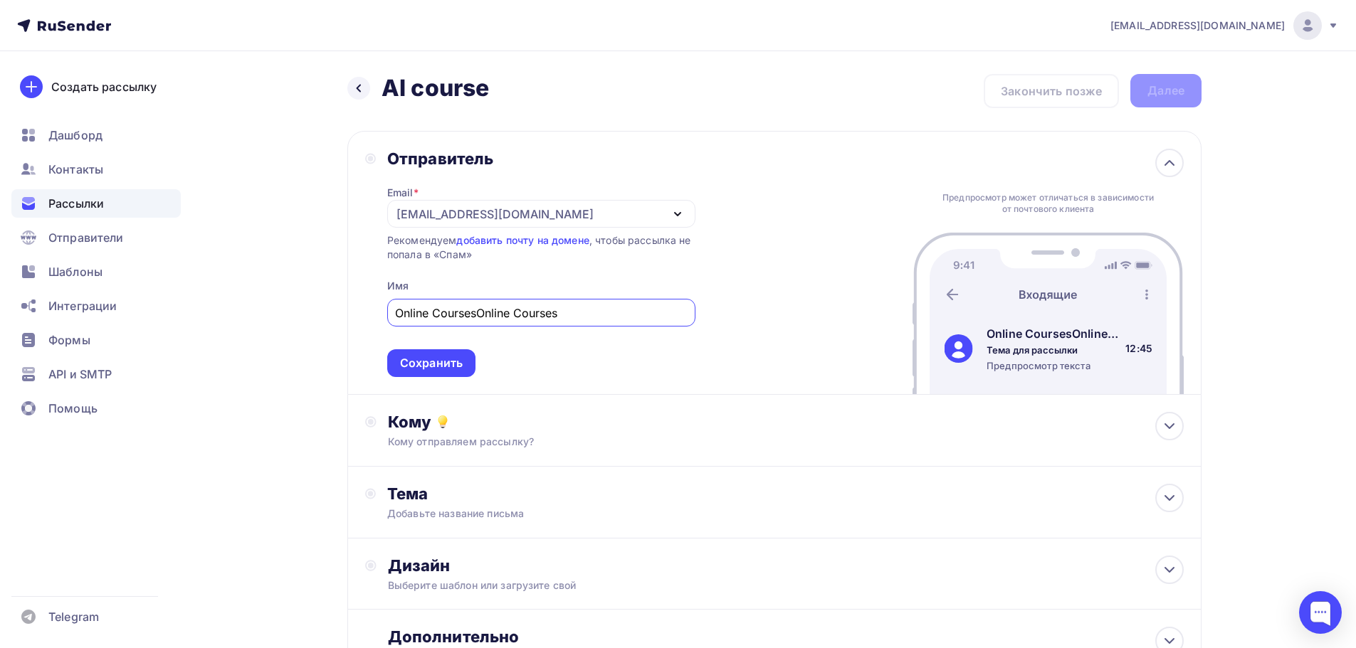
paste input "text"
type input "Online Courses"
click at [455, 355] on div "Сохранить" at bounding box center [431, 363] width 88 height 28
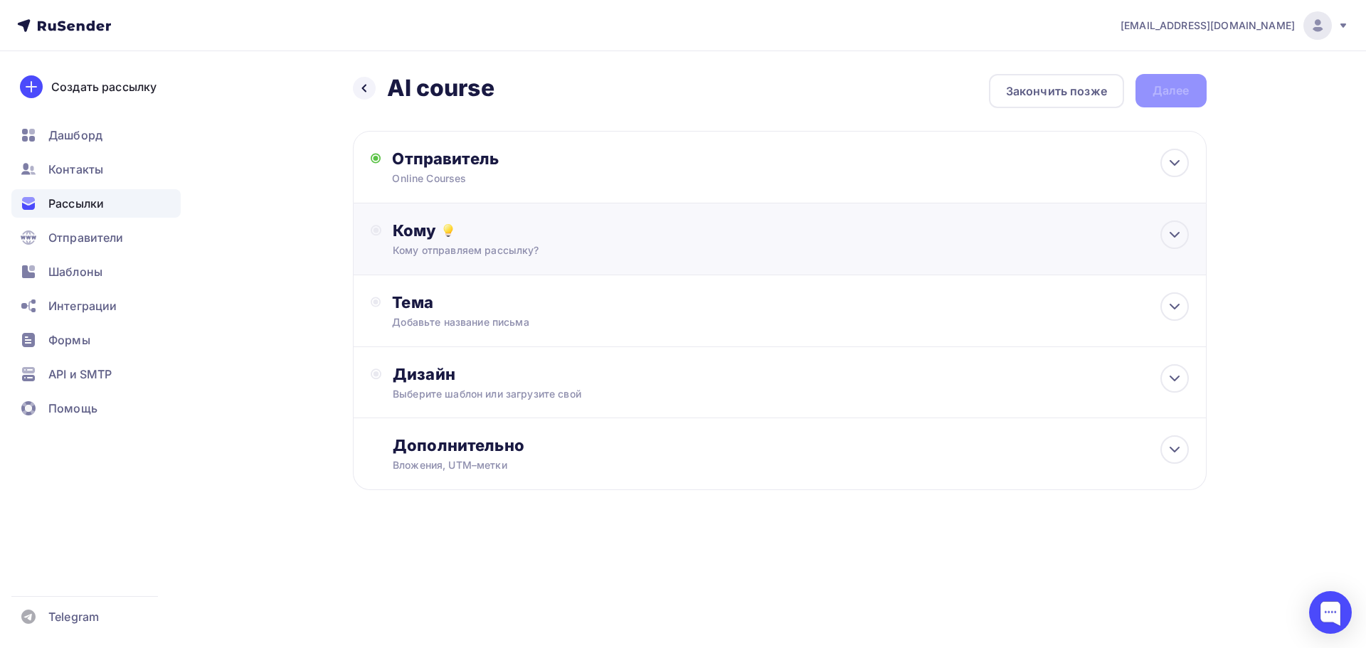
click at [475, 244] on div "Кому отправляем рассылку?" at bounding box center [751, 250] width 717 height 14
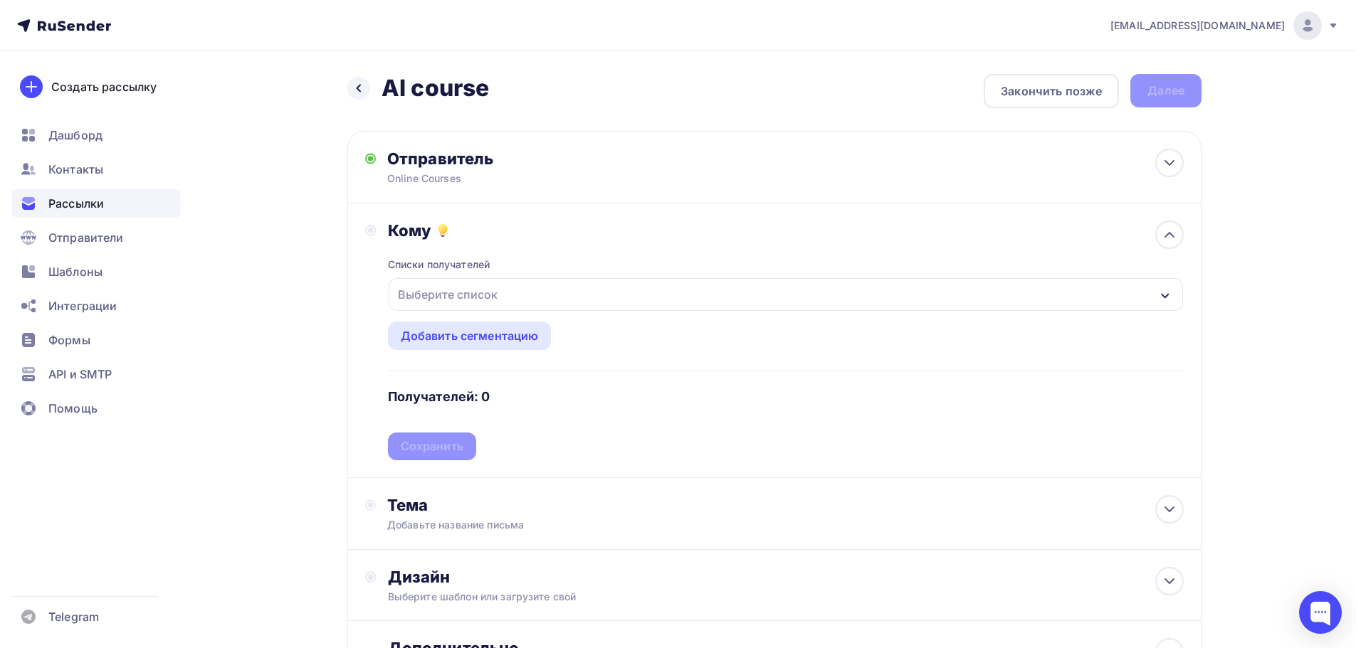
click at [464, 292] on div "Выберите список" at bounding box center [447, 295] width 111 height 26
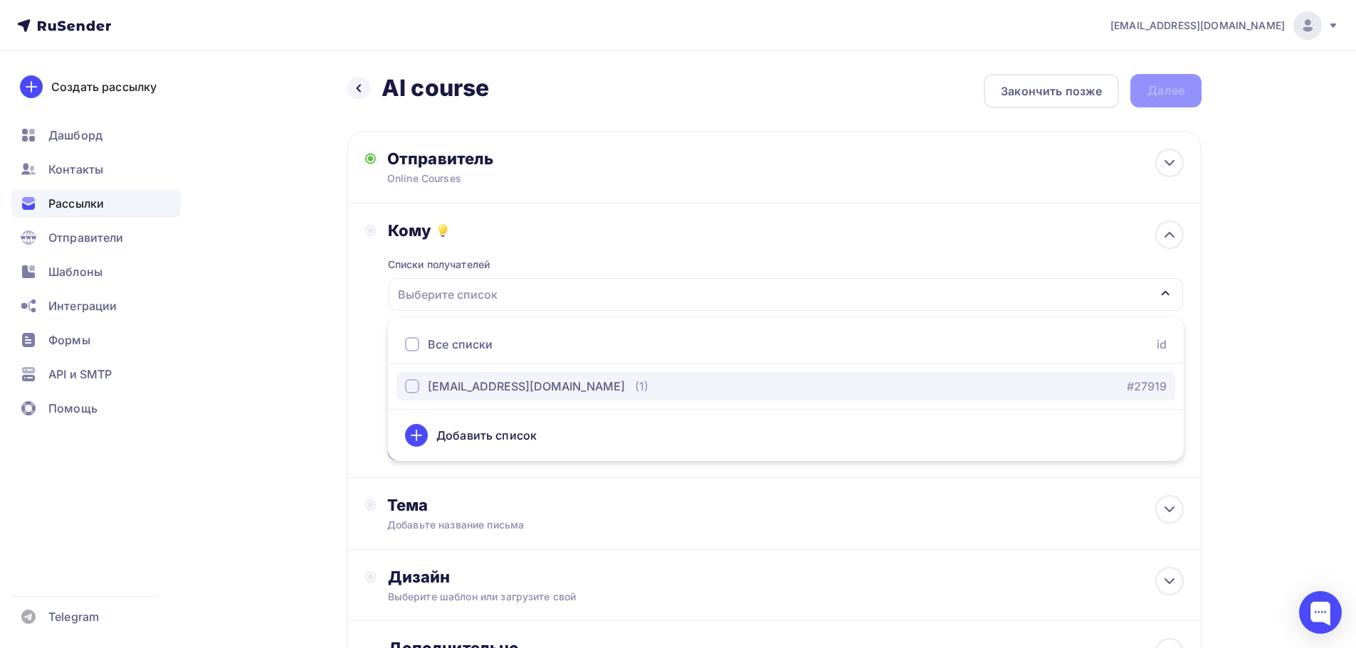
click at [461, 383] on div "[EMAIL_ADDRESS][DOMAIN_NAME]" at bounding box center [526, 386] width 197 height 17
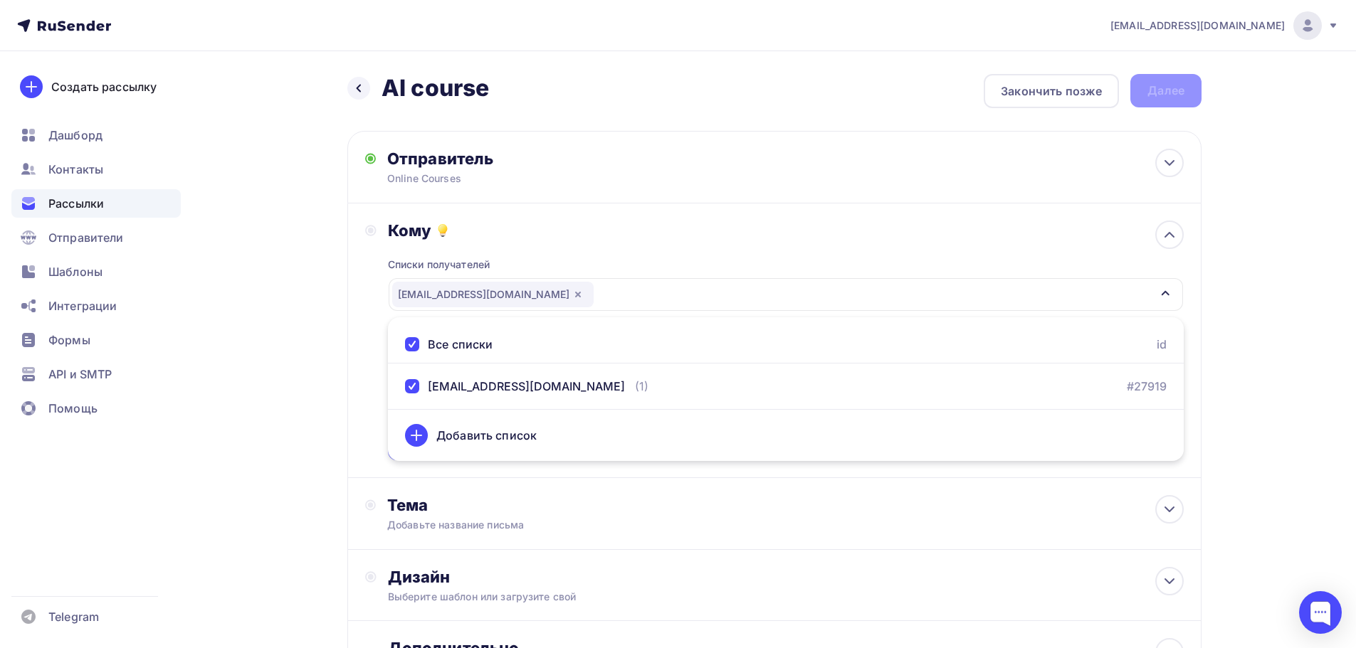
click at [316, 364] on div "Назад AI course AI course Закончить позже Далее Отправитель Online Courses Emai…" at bounding box center [678, 418] width 1166 height 734
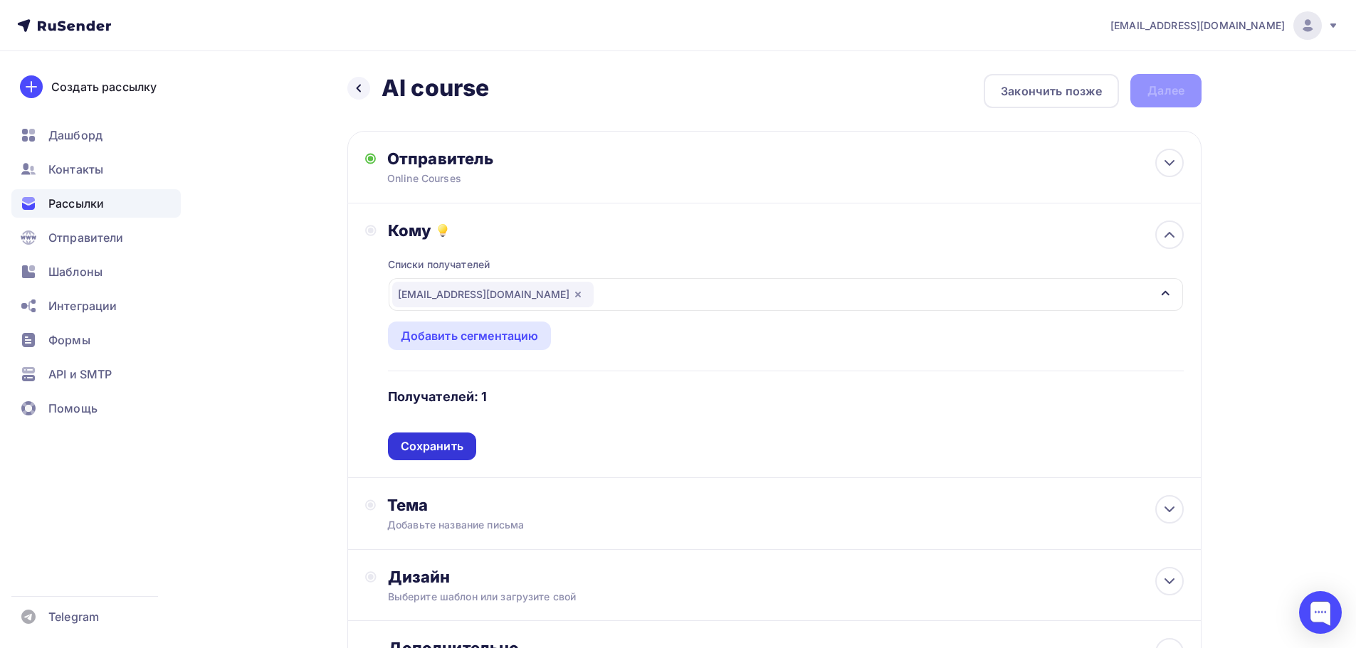
click at [427, 438] on div "Сохранить" at bounding box center [432, 447] width 88 height 28
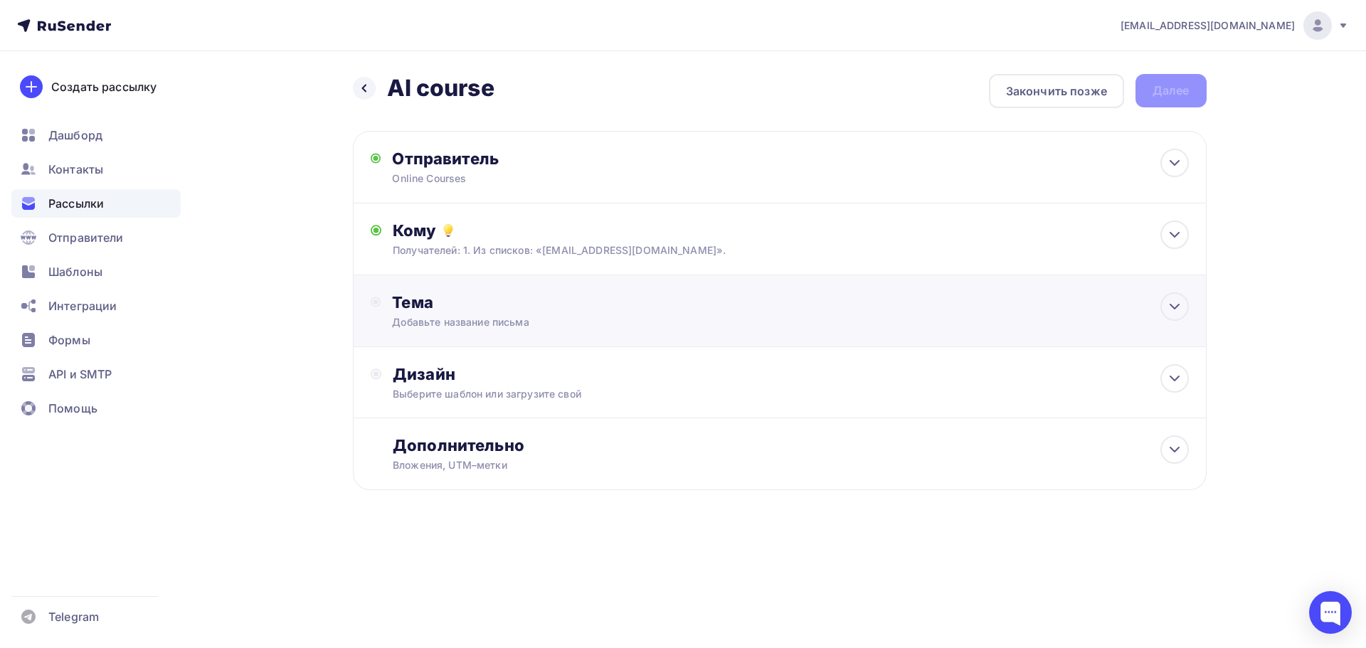
click at [485, 318] on div "Добавьте название письма" at bounding box center [518, 322] width 253 height 14
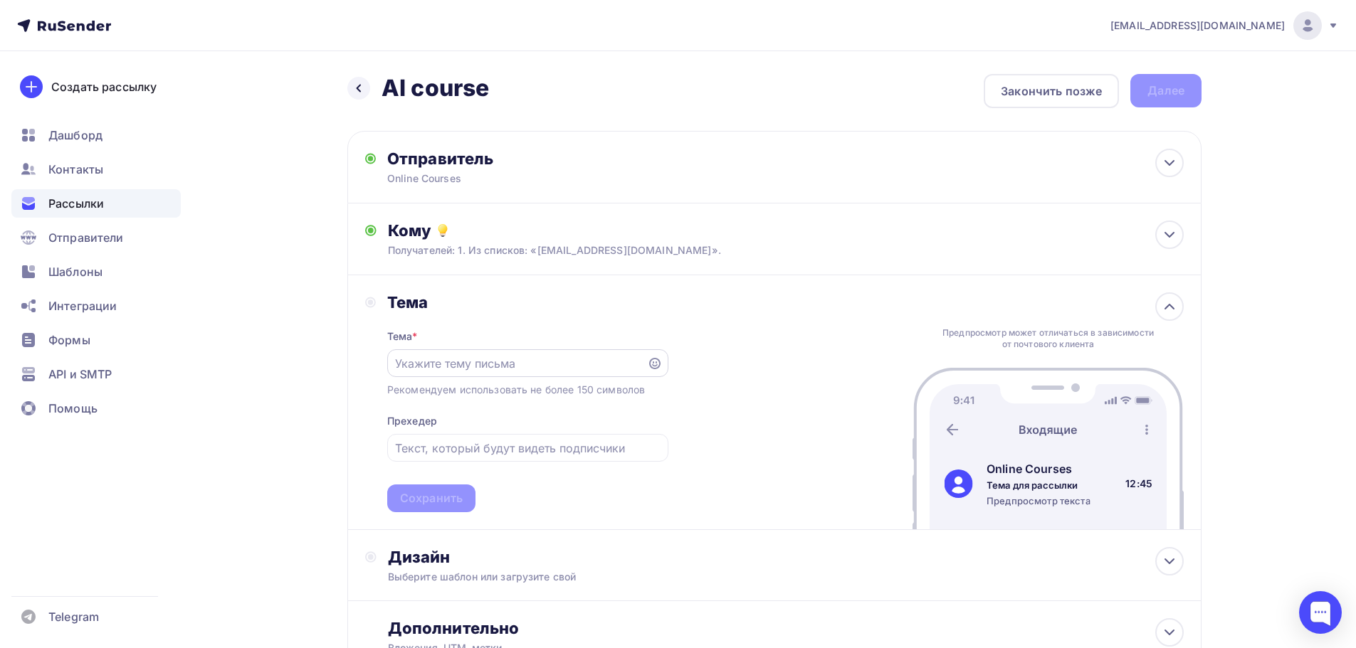
click at [480, 353] on div at bounding box center [527, 363] width 281 height 28
click at [473, 376] on div at bounding box center [527, 363] width 281 height 28
click at [475, 360] on input "text" at bounding box center [516, 363] width 243 height 17
paste input "Сeкpeты создaния потpясaющих видeо с помощью ИИ."
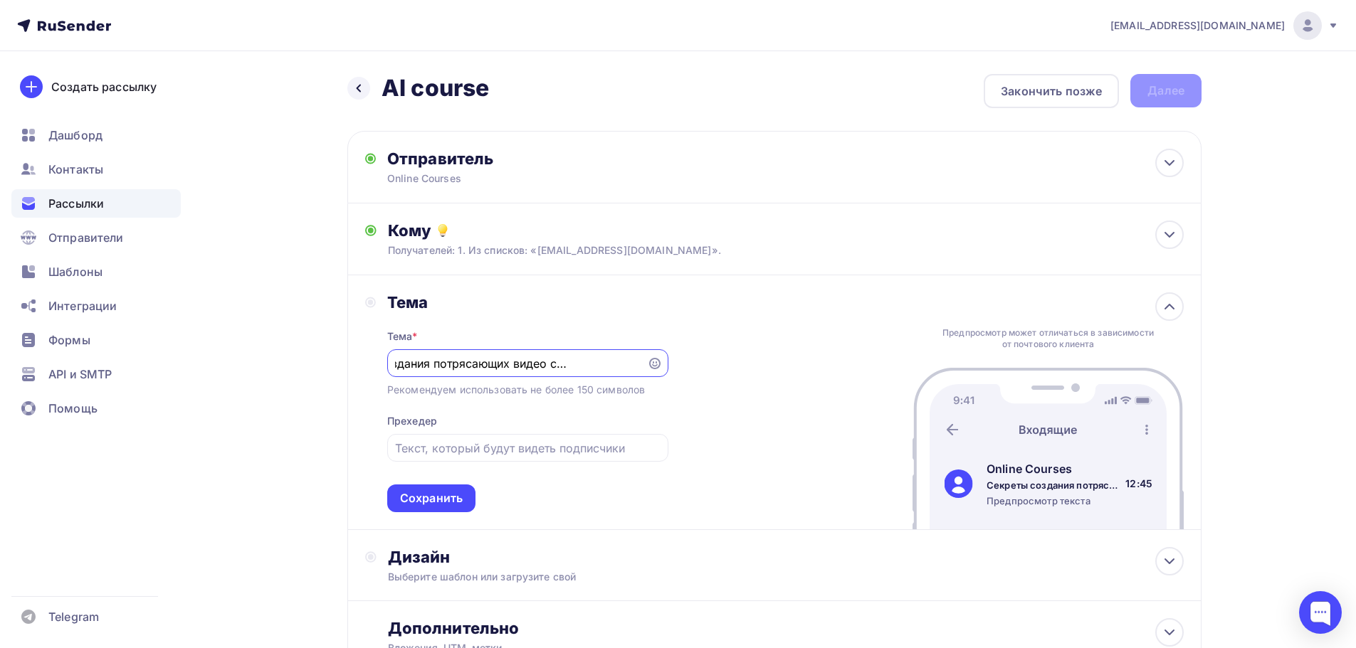
type input "Сeкpeты создaния потpясaющих видeо с помощью ИИ."
click at [778, 432] on div "Тема Тема * Сeкpeты создaния потpясaющих видeо с помощью ИИ. Рекомендуем исполь…" at bounding box center [774, 402] width 854 height 255
click at [431, 498] on div "Сохранить" at bounding box center [431, 498] width 63 height 16
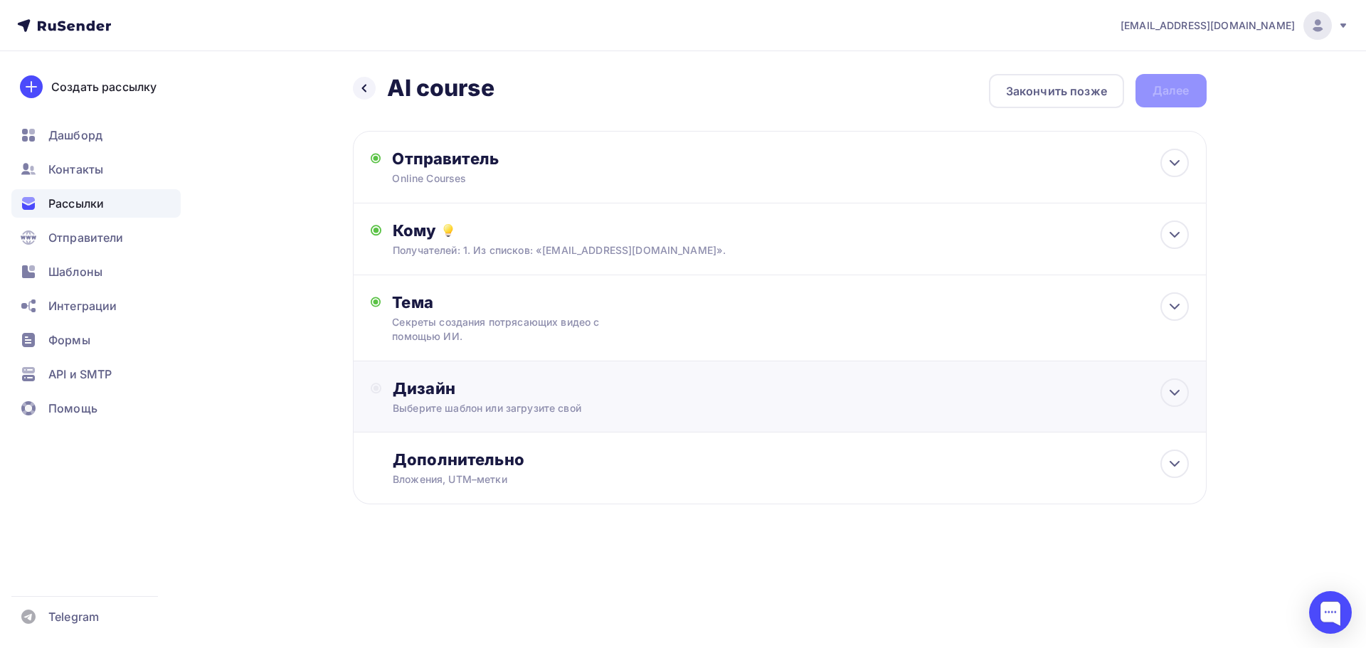
click at [529, 416] on div "Выберите шаблон или загрузите свой" at bounding box center [751, 408] width 717 height 14
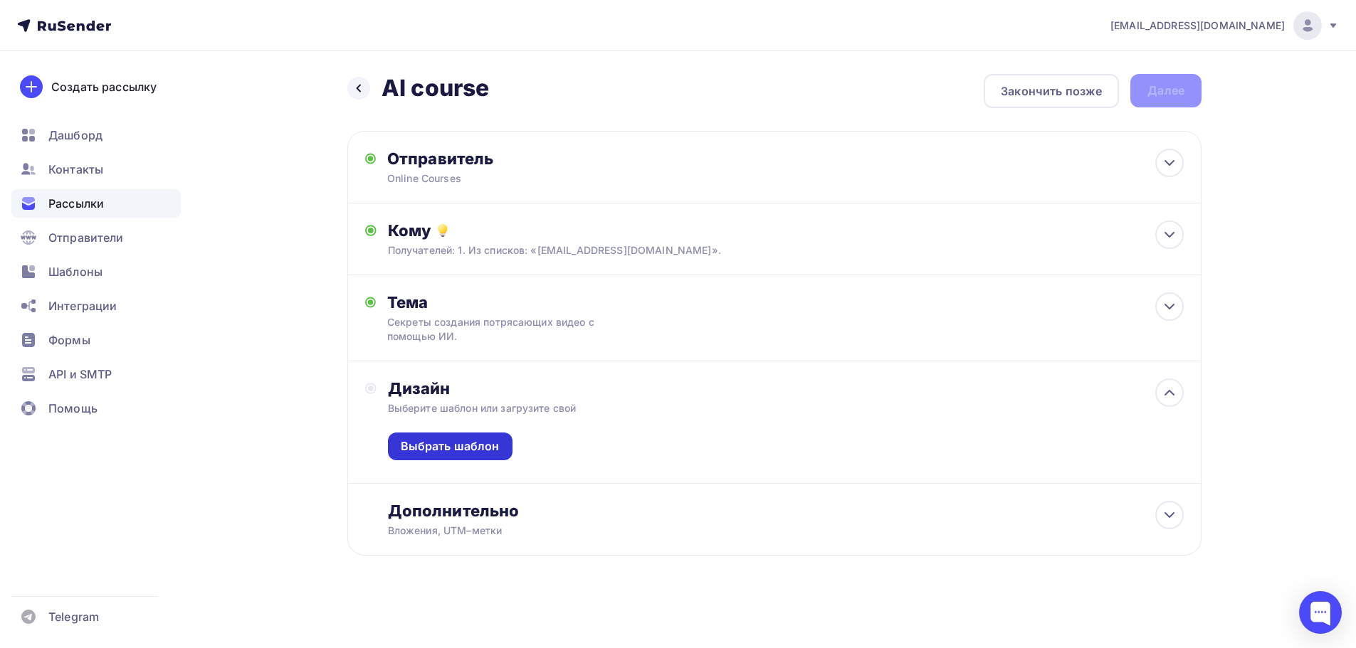
click at [480, 448] on div "Выбрать шаблон" at bounding box center [450, 446] width 99 height 16
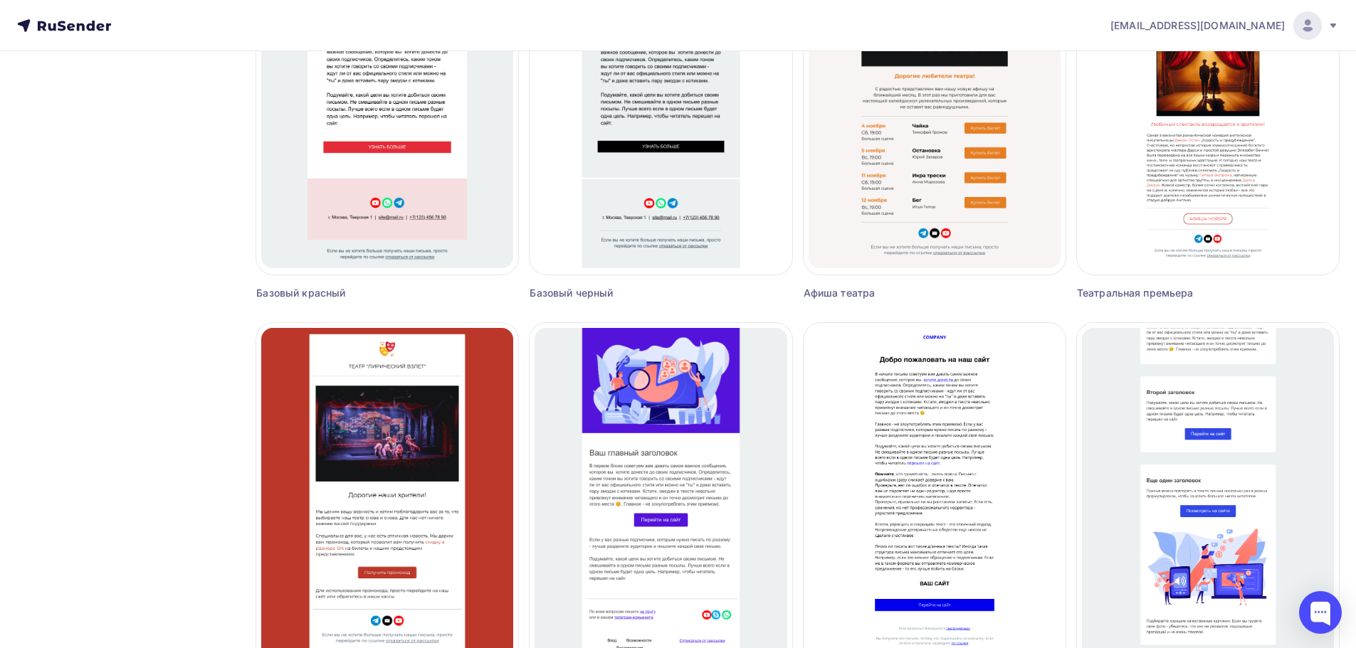
scroll to position [811, 0]
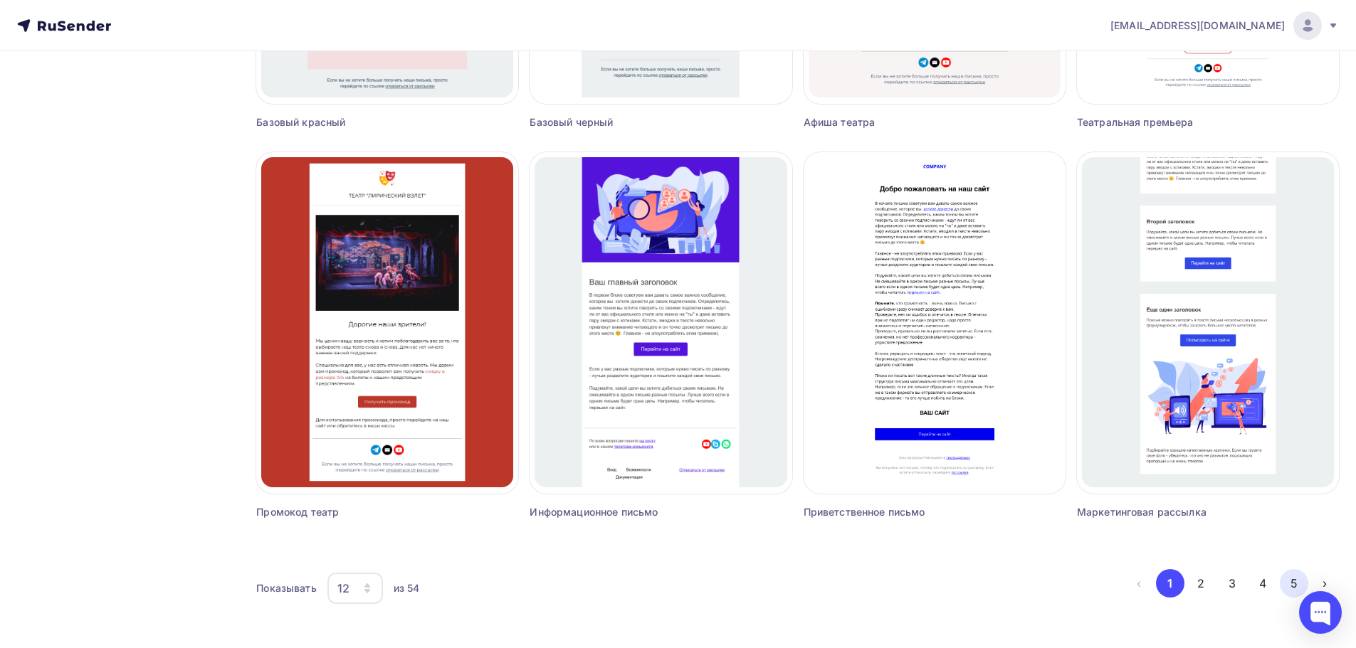
click at [1296, 584] on button "5" at bounding box center [1293, 583] width 28 height 28
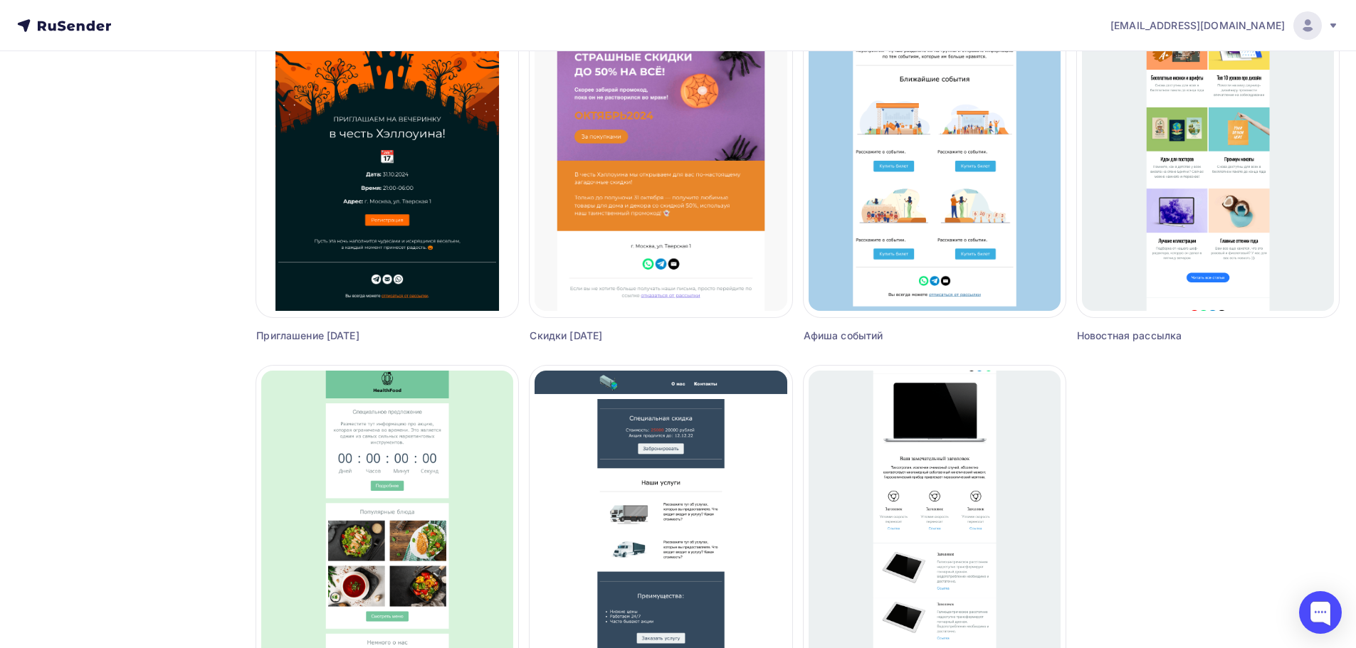
scroll to position [669, 0]
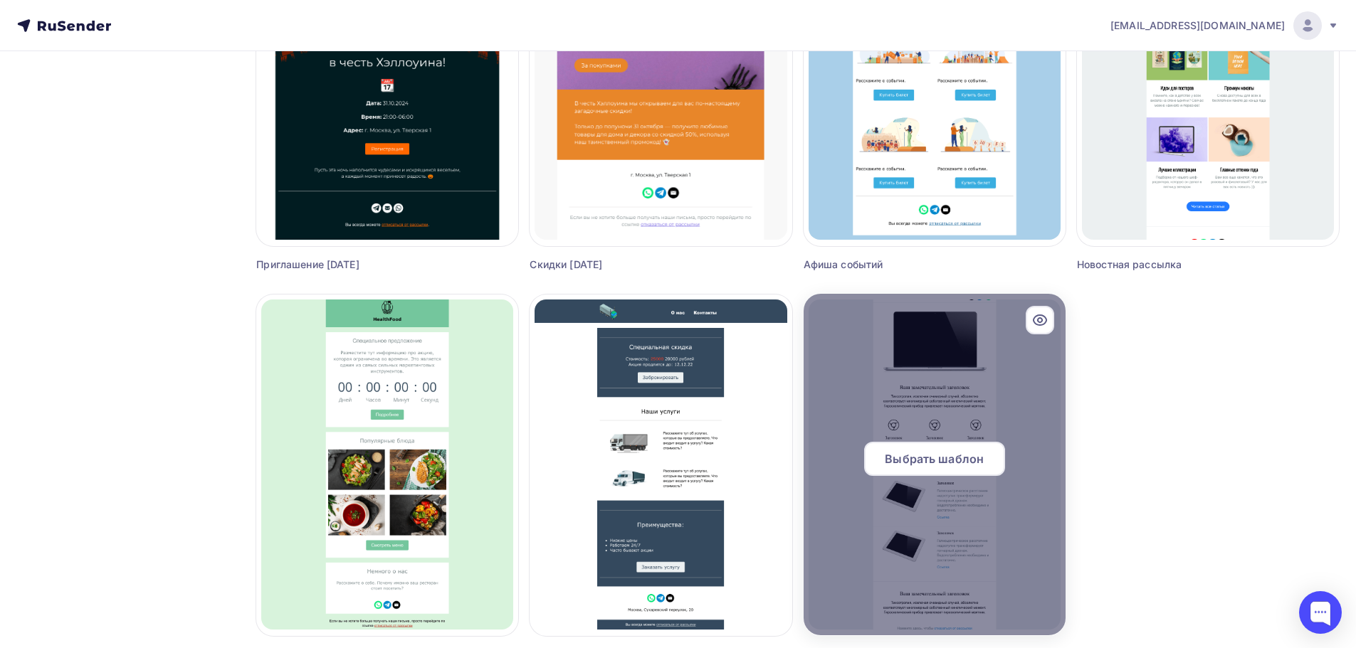
click at [945, 452] on span "Выбрать шаблон" at bounding box center [933, 458] width 99 height 17
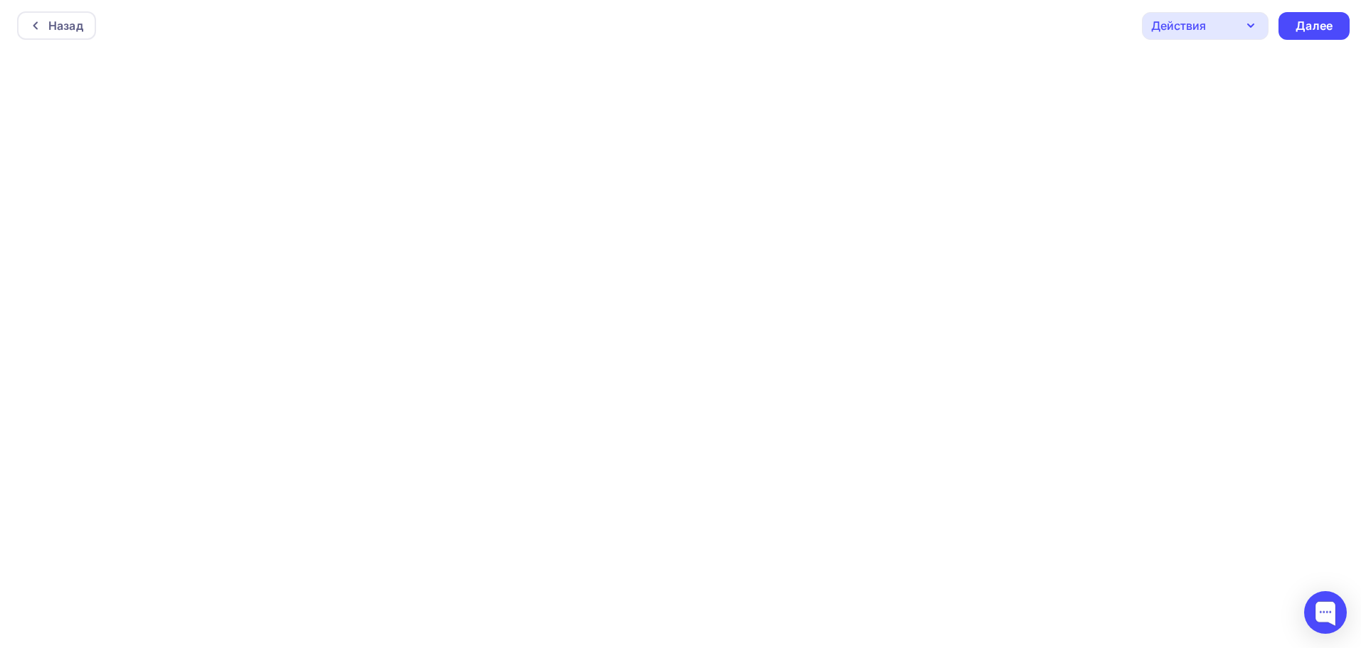
scroll to position [4, 0]
click at [68, 24] on div "Назад" at bounding box center [60, 22] width 35 height 17
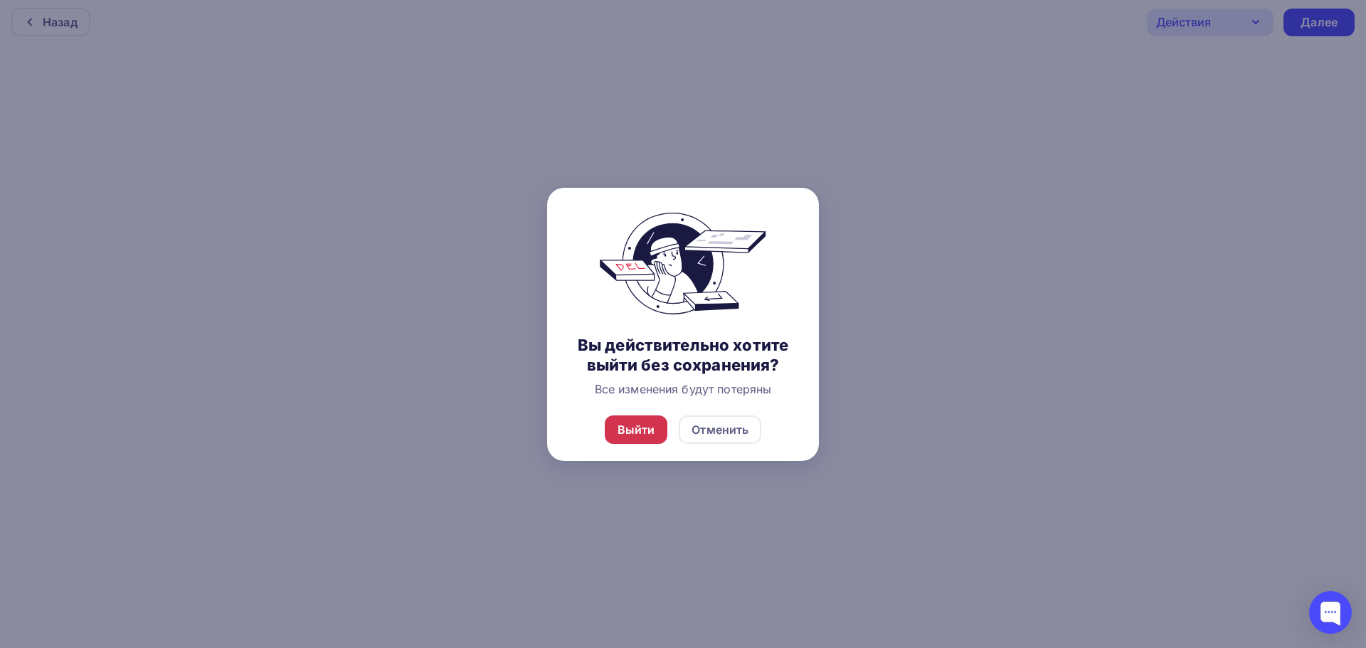
click at [651, 422] on div "Выйти" at bounding box center [637, 429] width 38 height 17
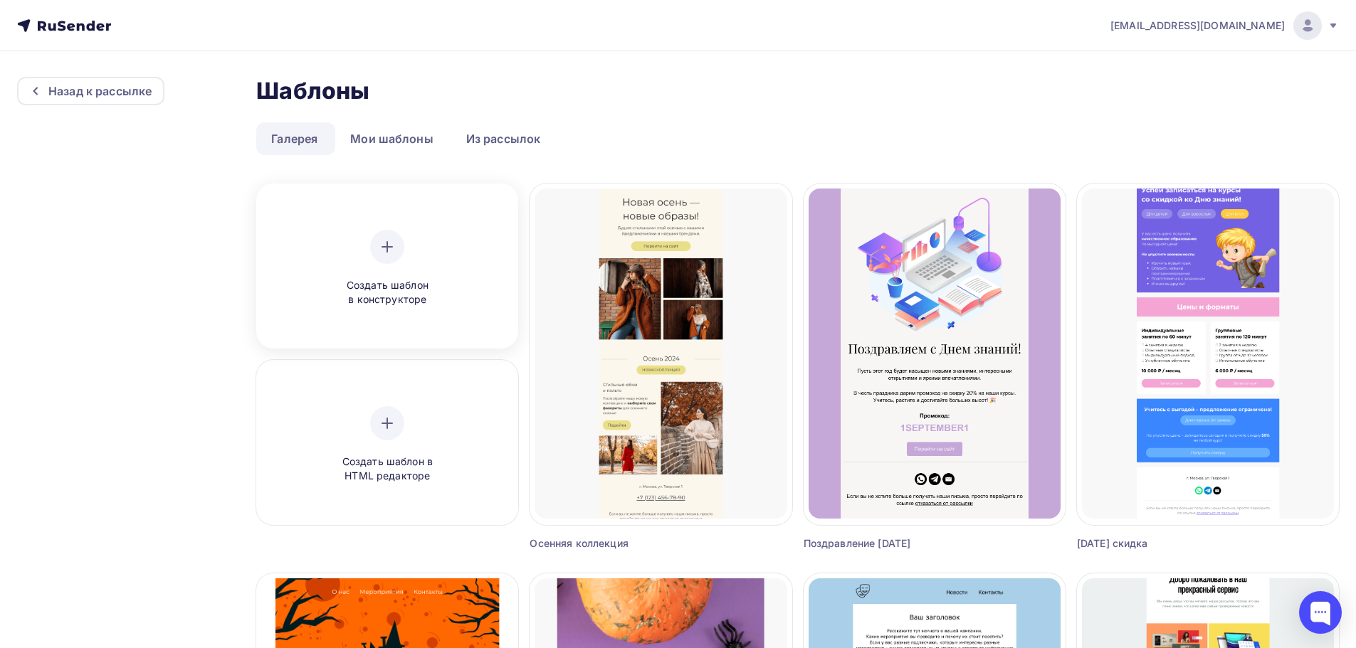
click at [366, 247] on div "Создать шаблон в конструкторе" at bounding box center [386, 269] width 135 height 78
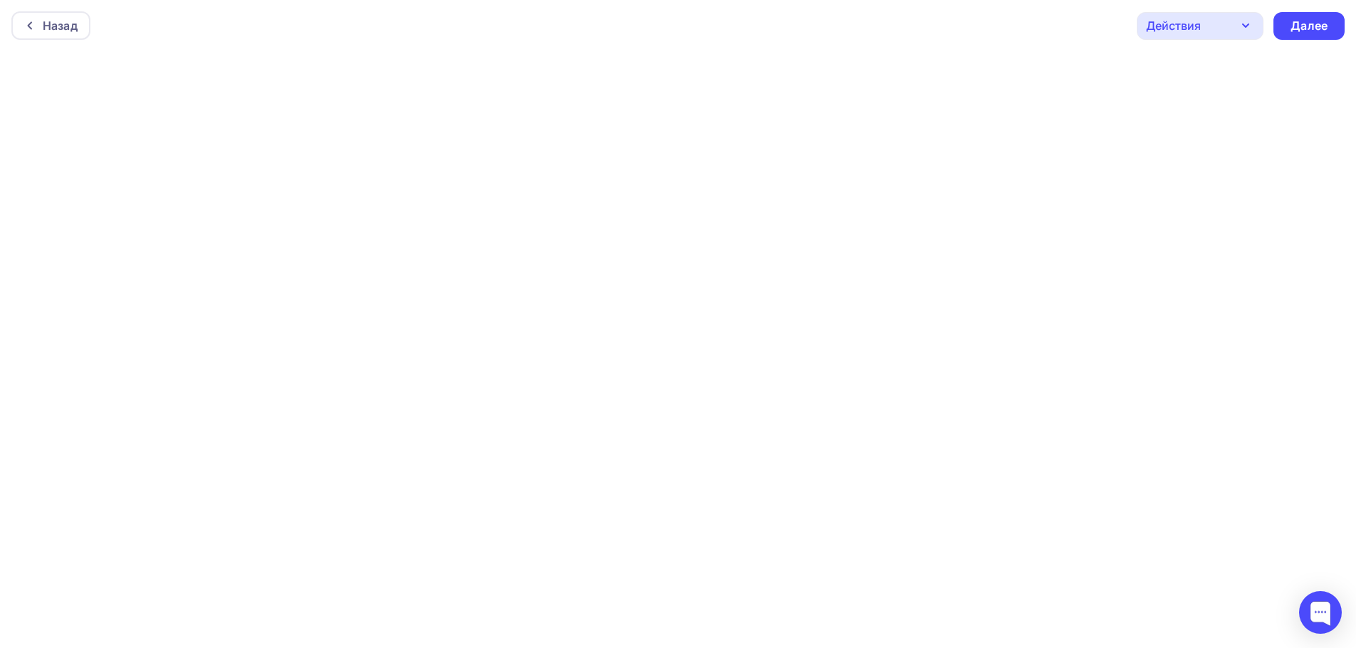
scroll to position [4, 0]
click at [1299, 18] on div "Далее" at bounding box center [1308, 22] width 37 height 16
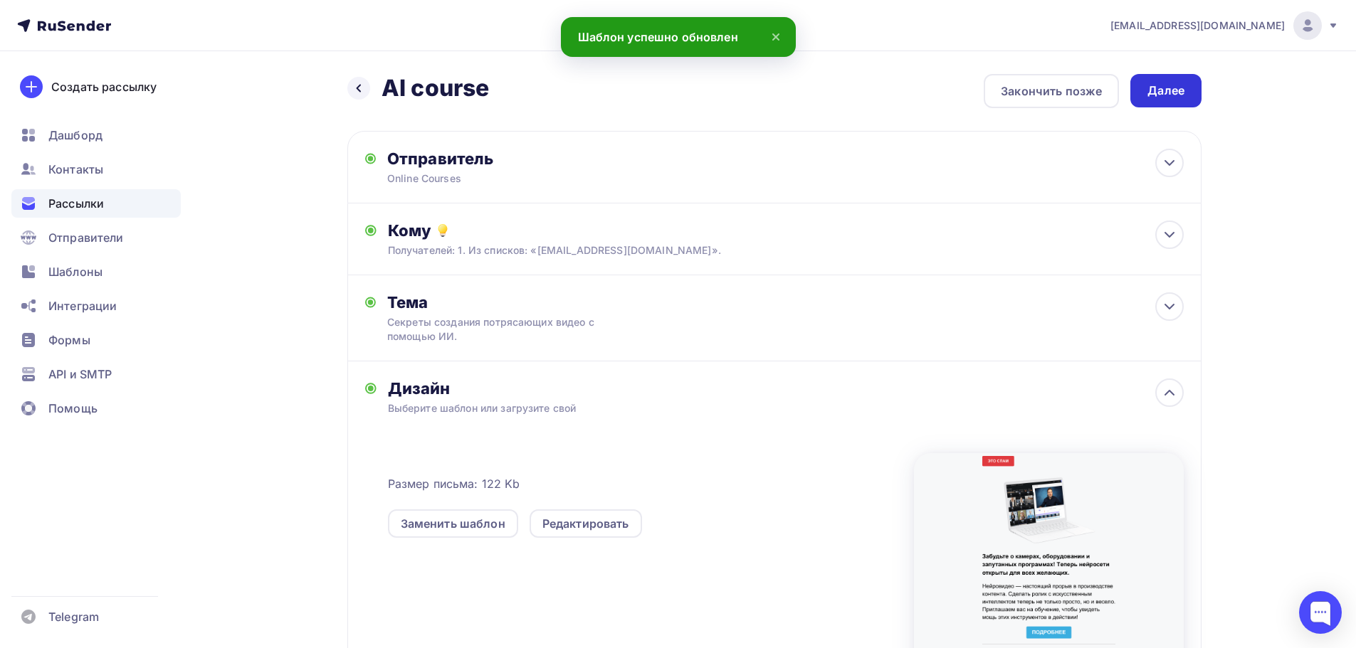
click at [1162, 85] on div "Далее" at bounding box center [1165, 91] width 37 height 16
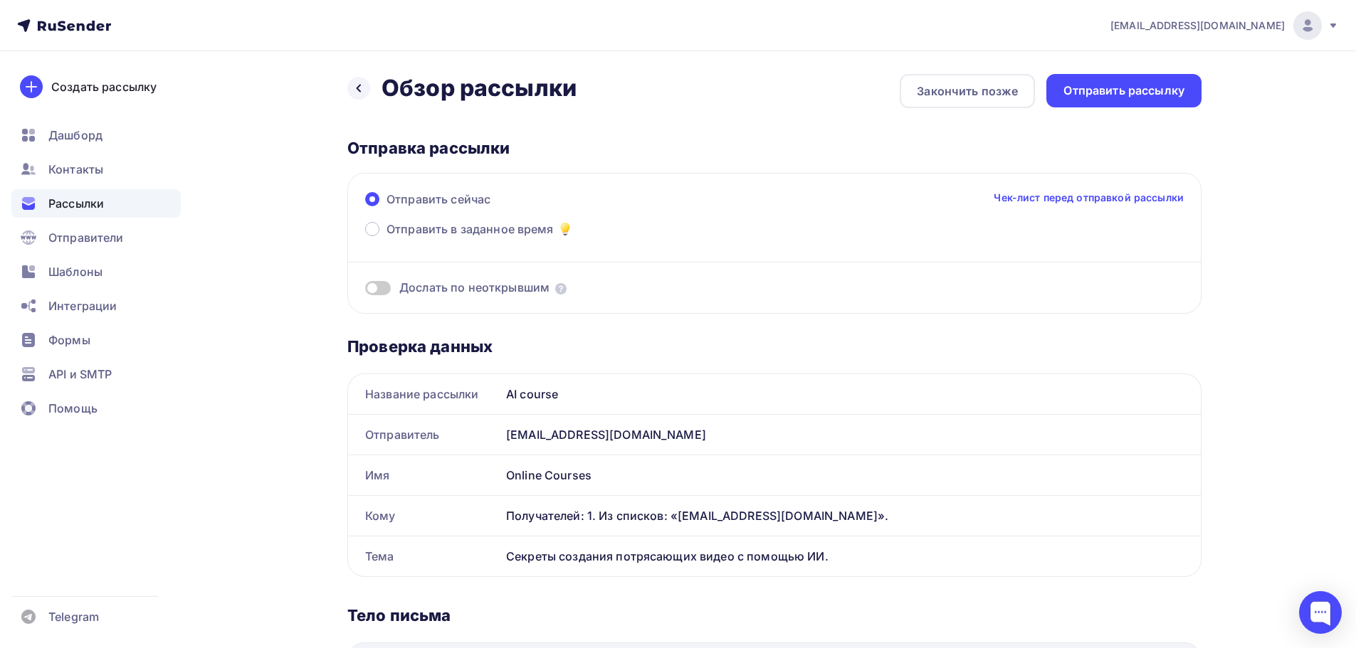
click at [1162, 85] on div "Отправить рассылку" at bounding box center [1123, 91] width 121 height 16
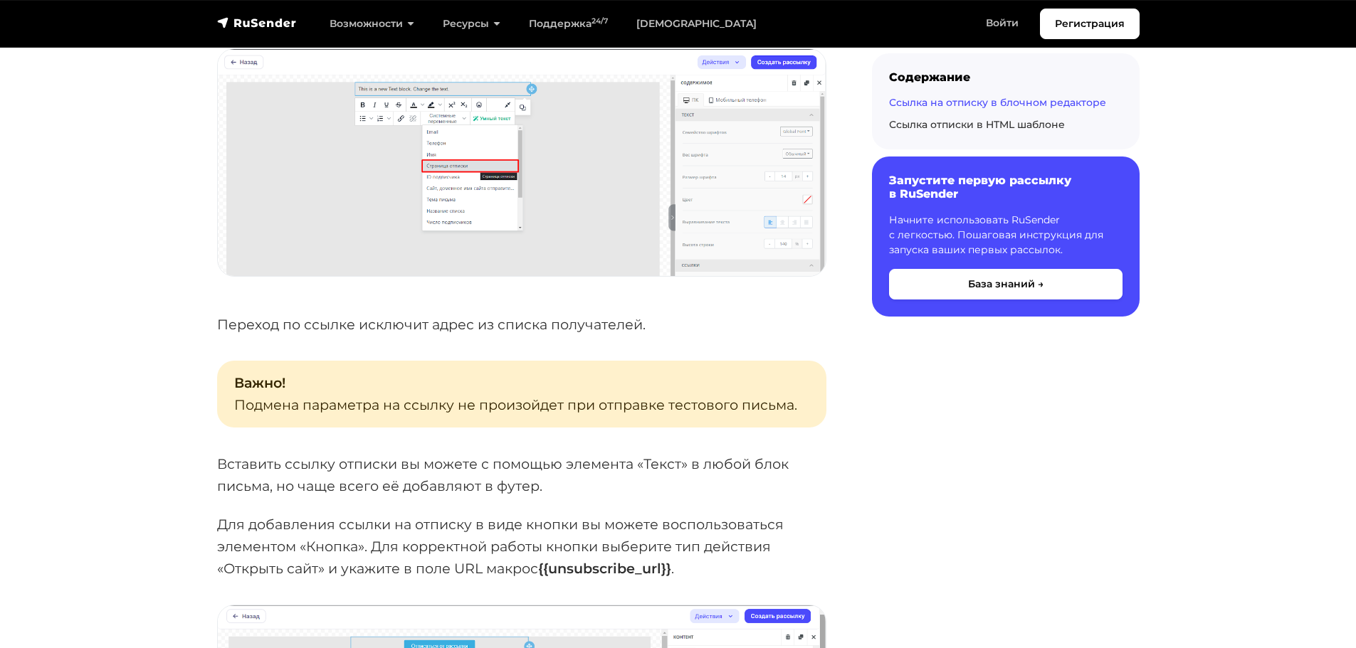
scroll to position [1494, 0]
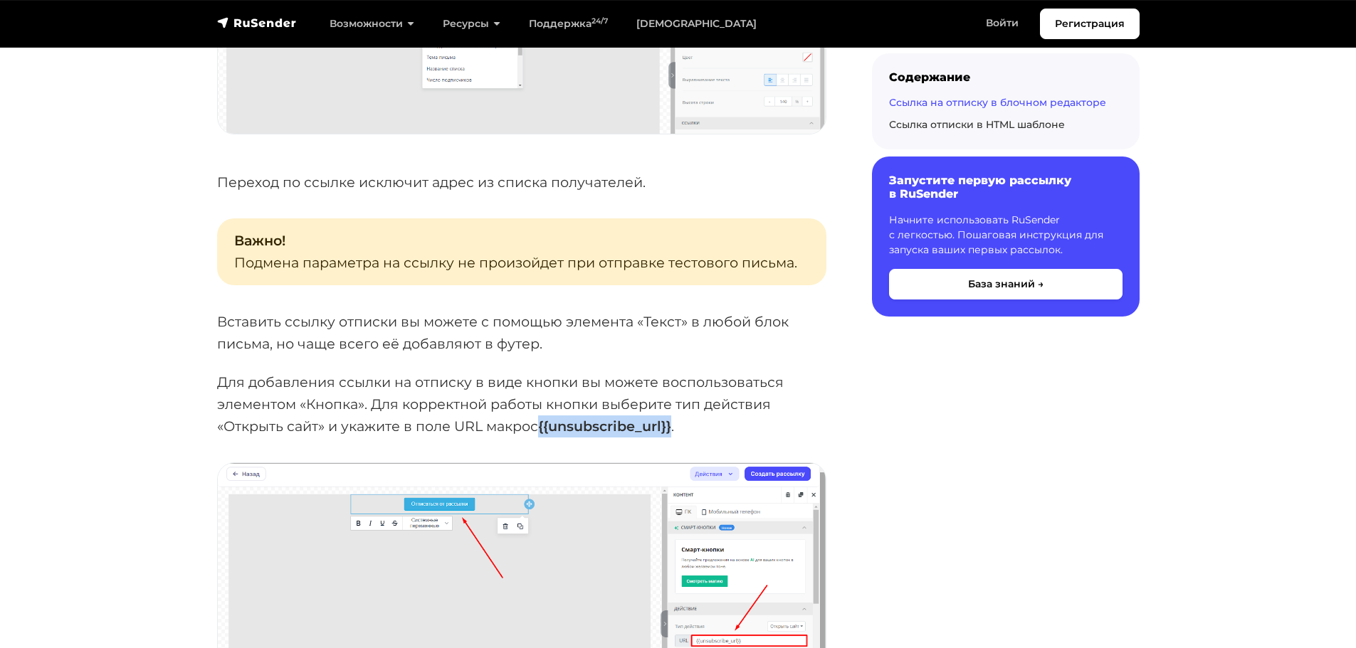
drag, startPoint x: 542, startPoint y: 425, endPoint x: 675, endPoint y: 429, distance: 132.4
click at [671, 429] on strong "{{unsubscribe_url}}" at bounding box center [604, 426] width 133 height 17
copy strong "{{unsubscribe_url}}"
